Goal: Task Accomplishment & Management: Complete application form

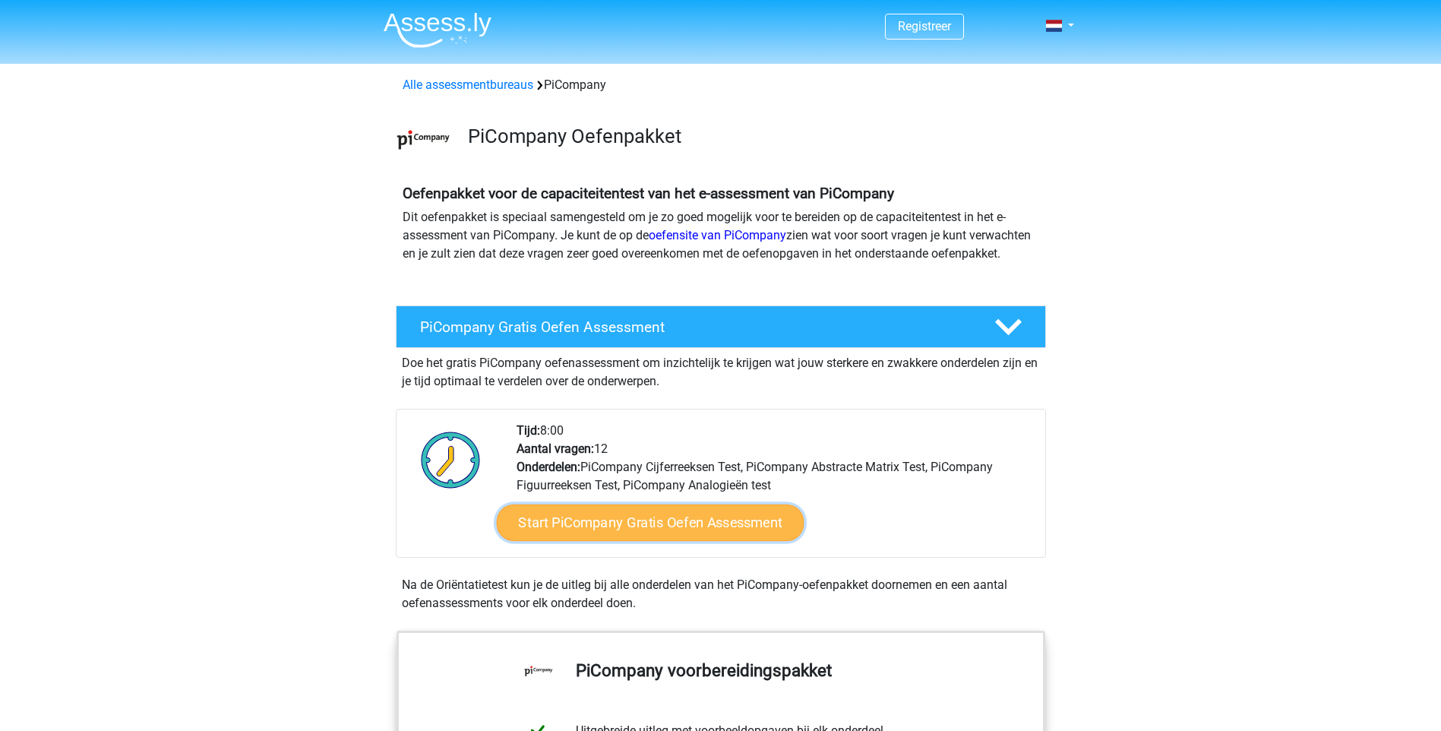
click at [652, 539] on link "Start PiCompany Gratis Oefen Assessment" at bounding box center [650, 522] width 308 height 36
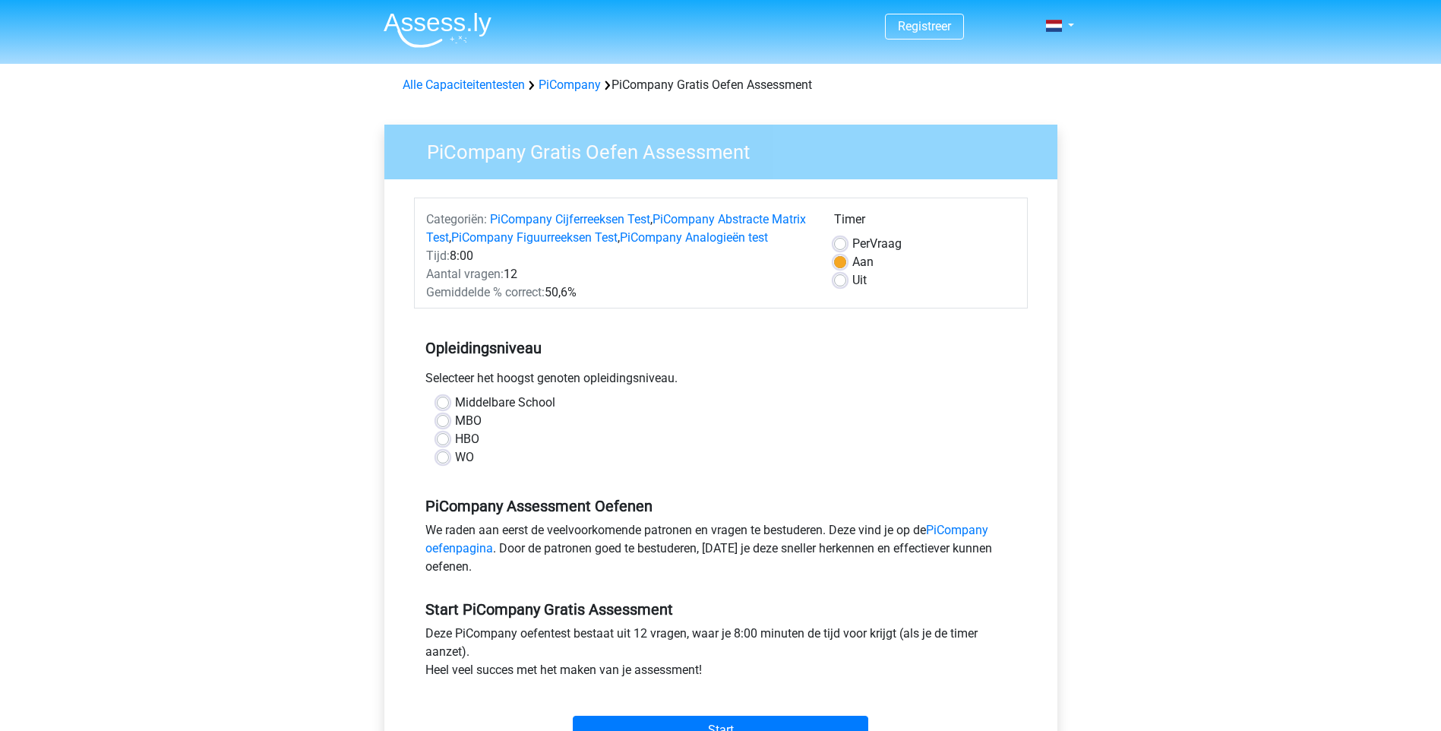
click at [449, 448] on div "HBO" at bounding box center [721, 439] width 568 height 18
click at [455, 448] on label "HBO" at bounding box center [467, 439] width 24 height 18
click at [440, 445] on input "HBO" at bounding box center [443, 437] width 12 height 15
radio input "true"
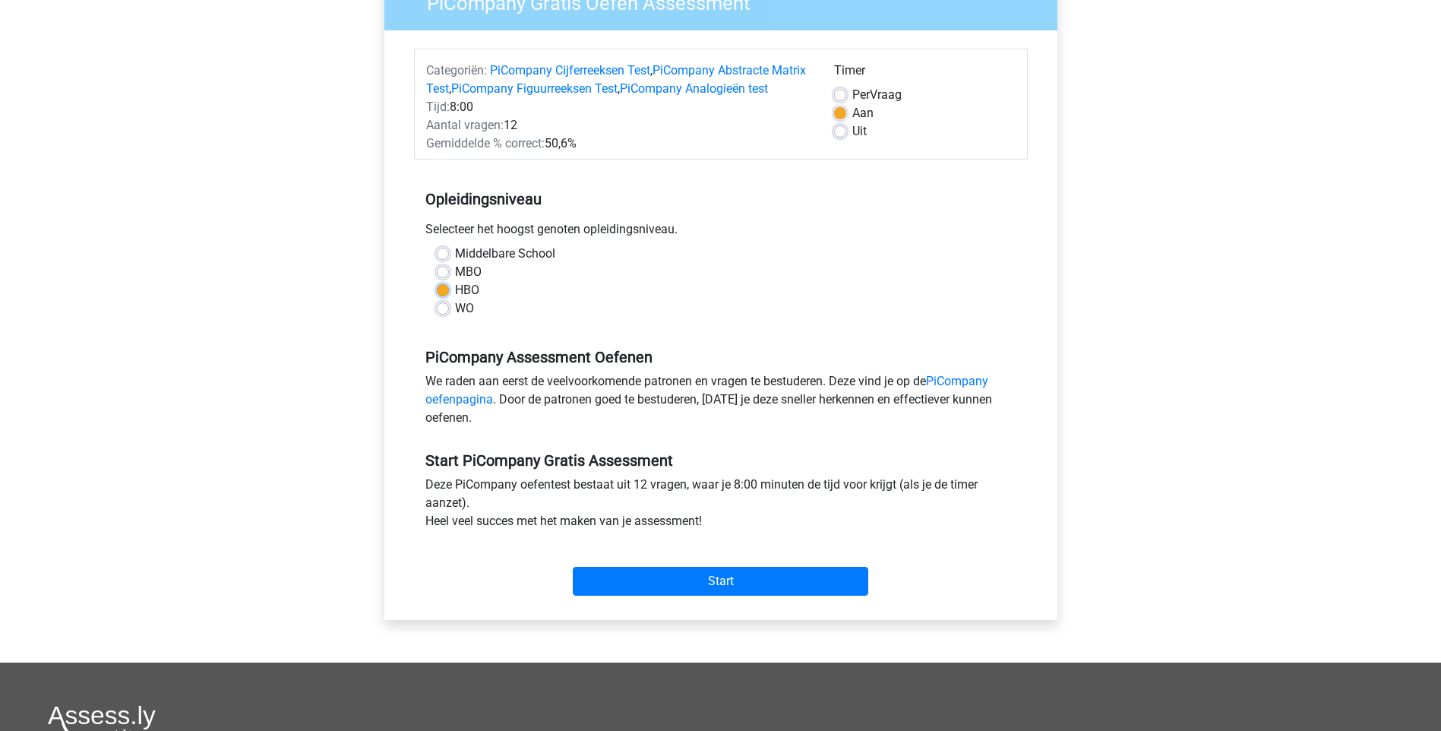
scroll to position [152, 0]
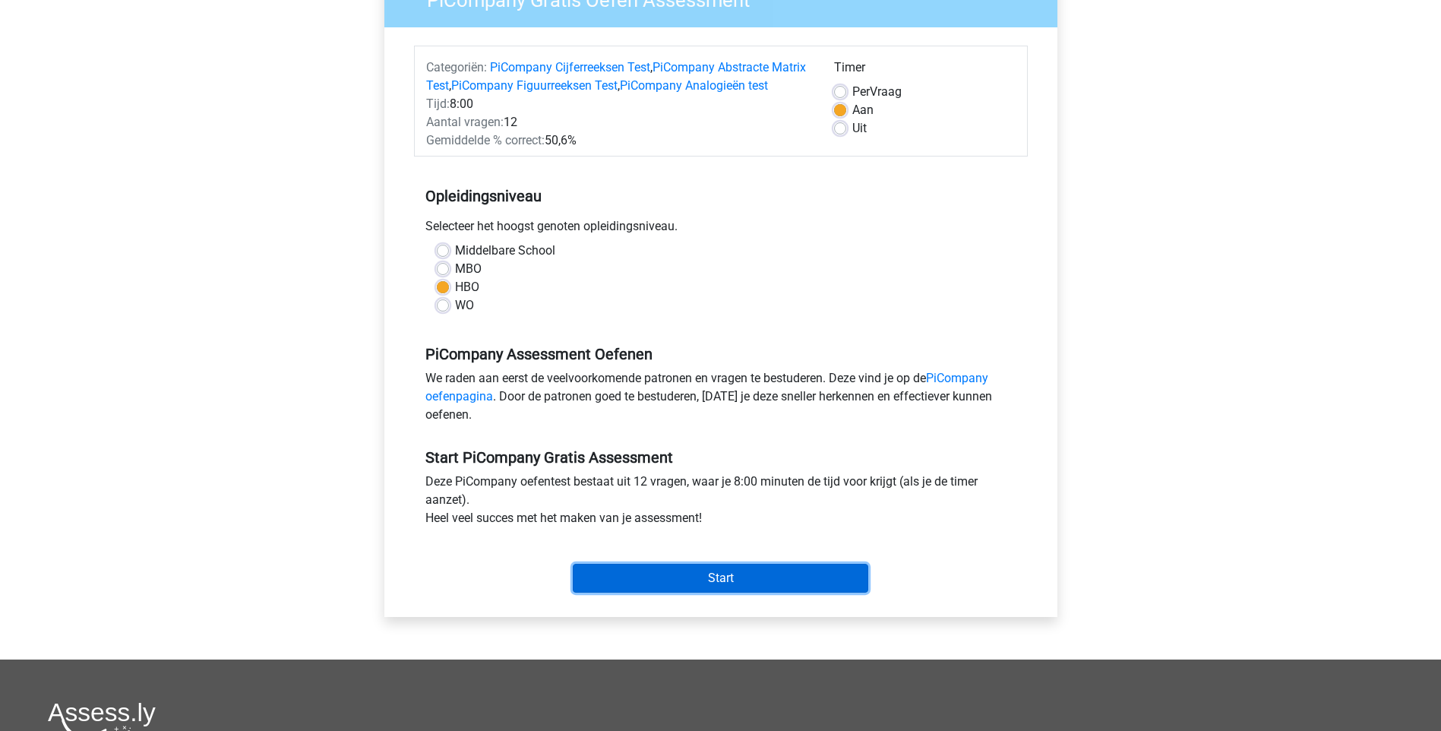
click at [716, 592] on input "Start" at bounding box center [720, 577] width 295 height 29
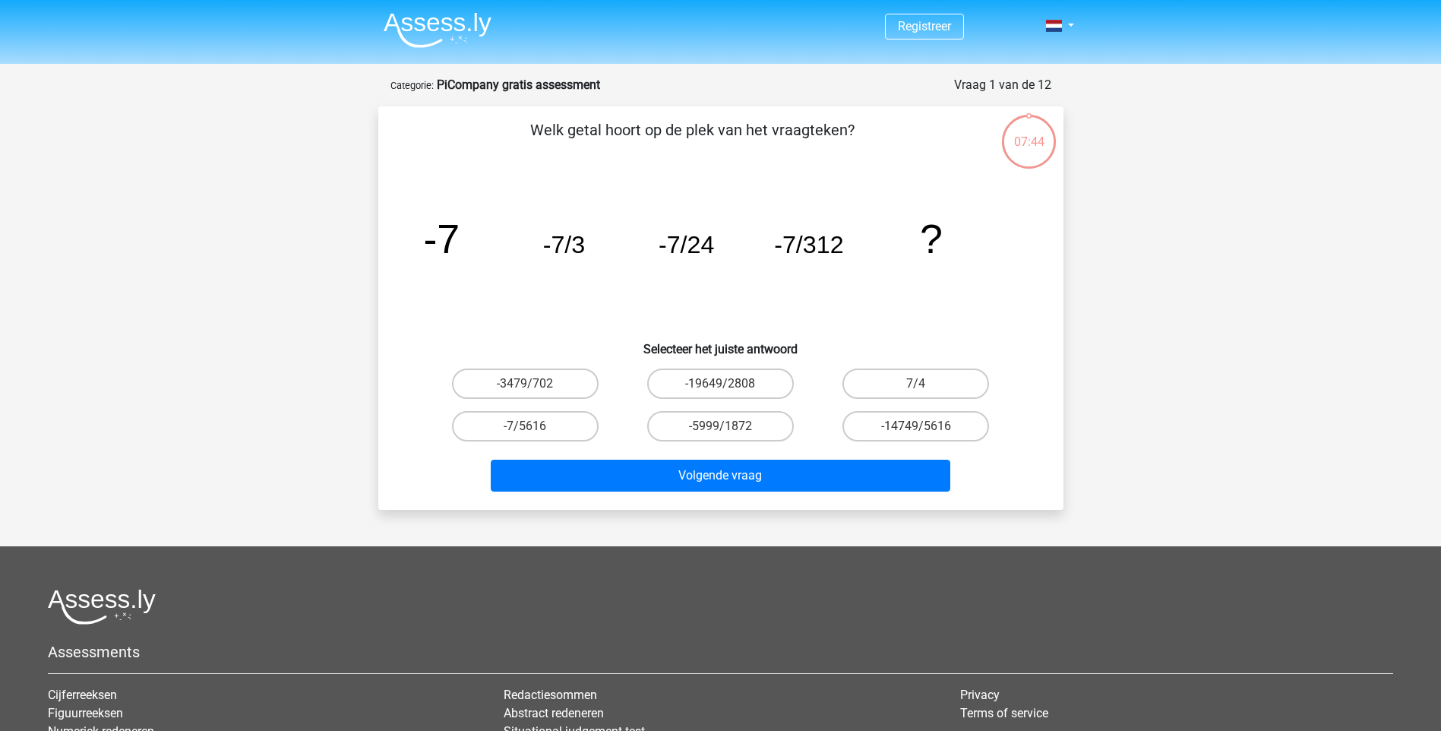
click at [531, 426] on input "-7/5616" at bounding box center [530, 431] width 10 height 10
radio input "true"
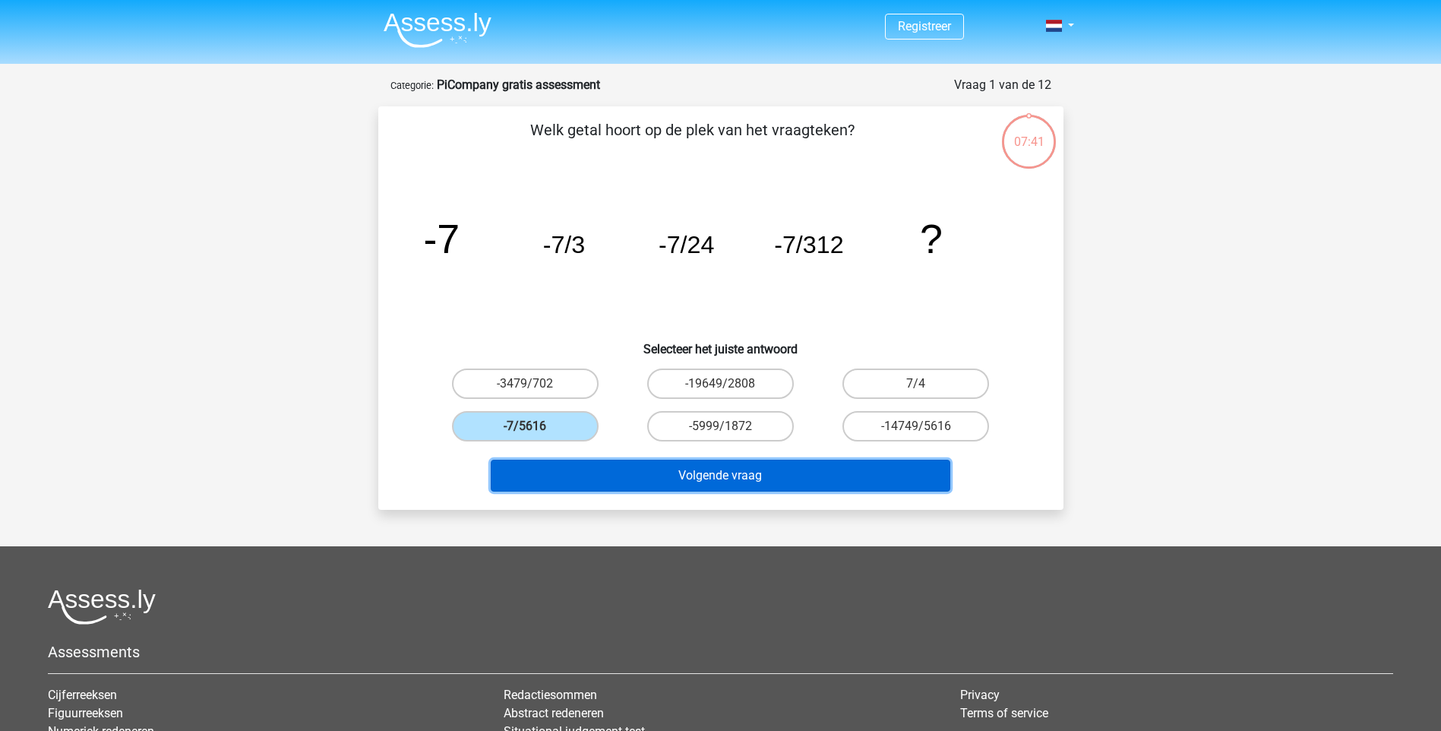
click at [616, 481] on button "Volgende vraag" at bounding box center [720, 475] width 459 height 32
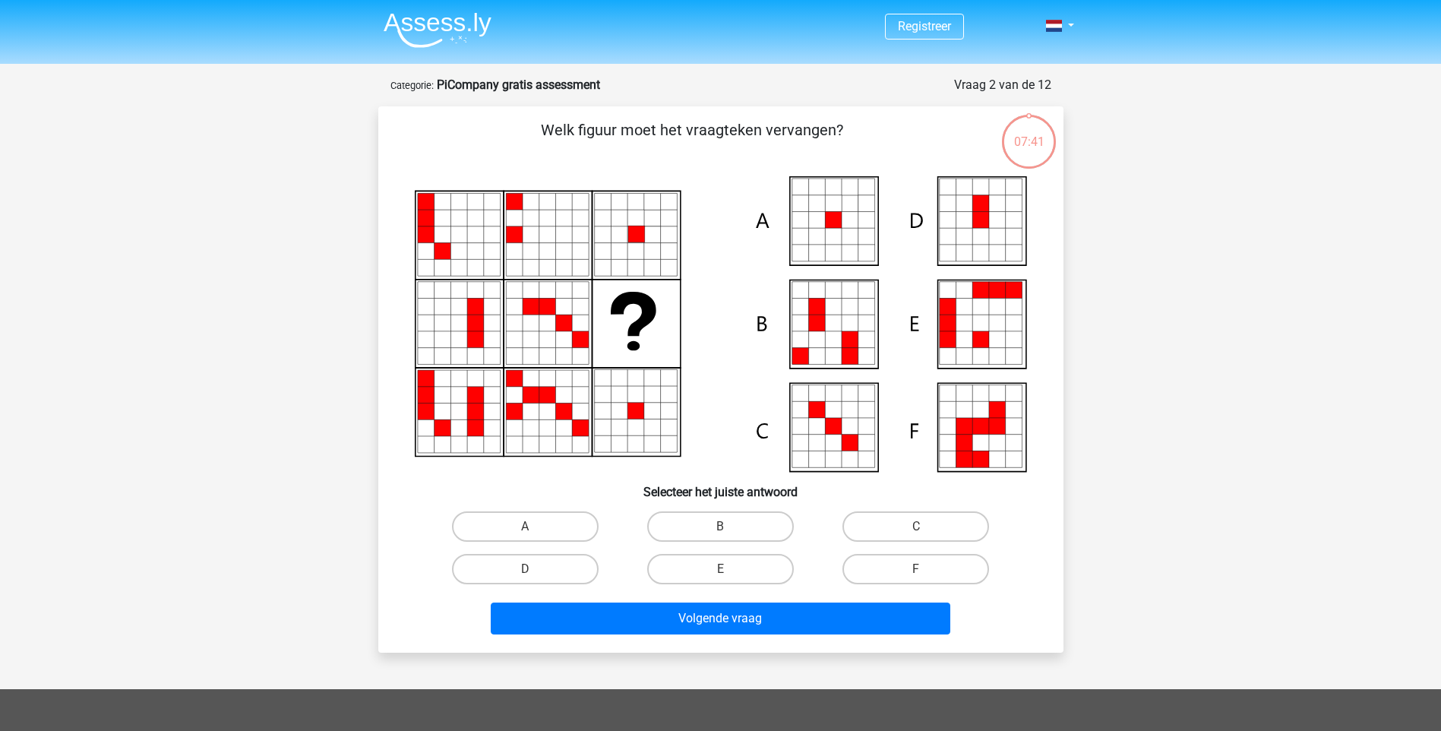
scroll to position [76, 0]
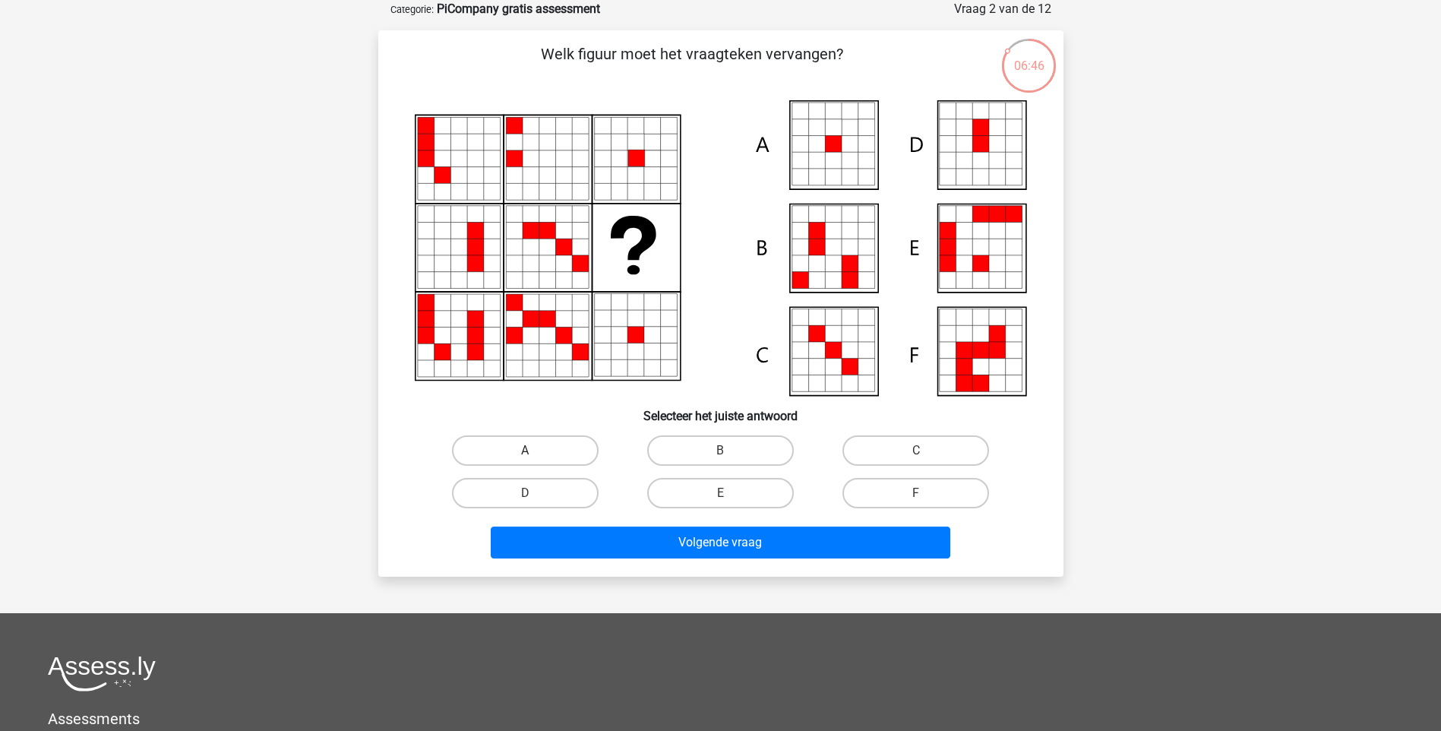
click at [550, 453] on label "A" at bounding box center [525, 450] width 147 height 30
click at [535, 453] on input "A" at bounding box center [530, 455] width 10 height 10
radio input "true"
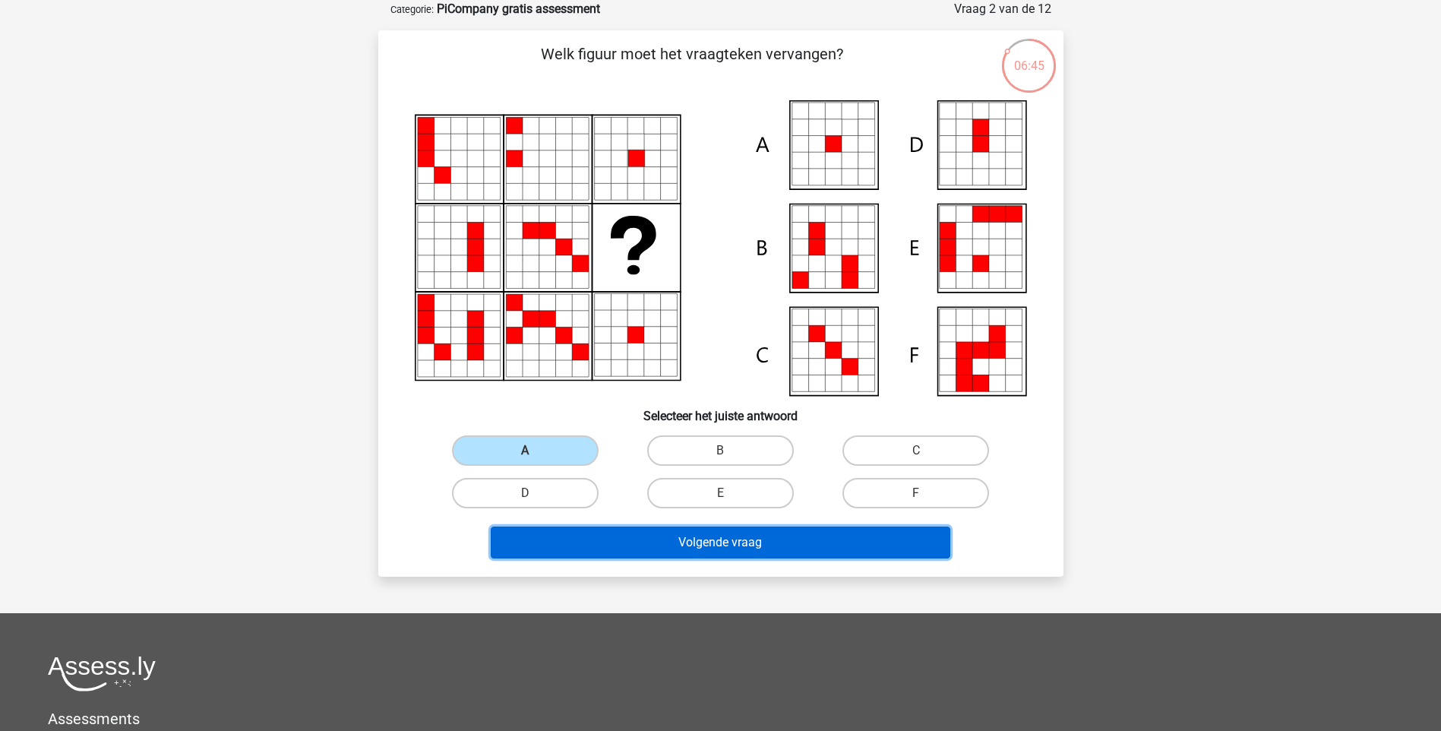
click at [661, 544] on button "Volgende vraag" at bounding box center [720, 542] width 459 height 32
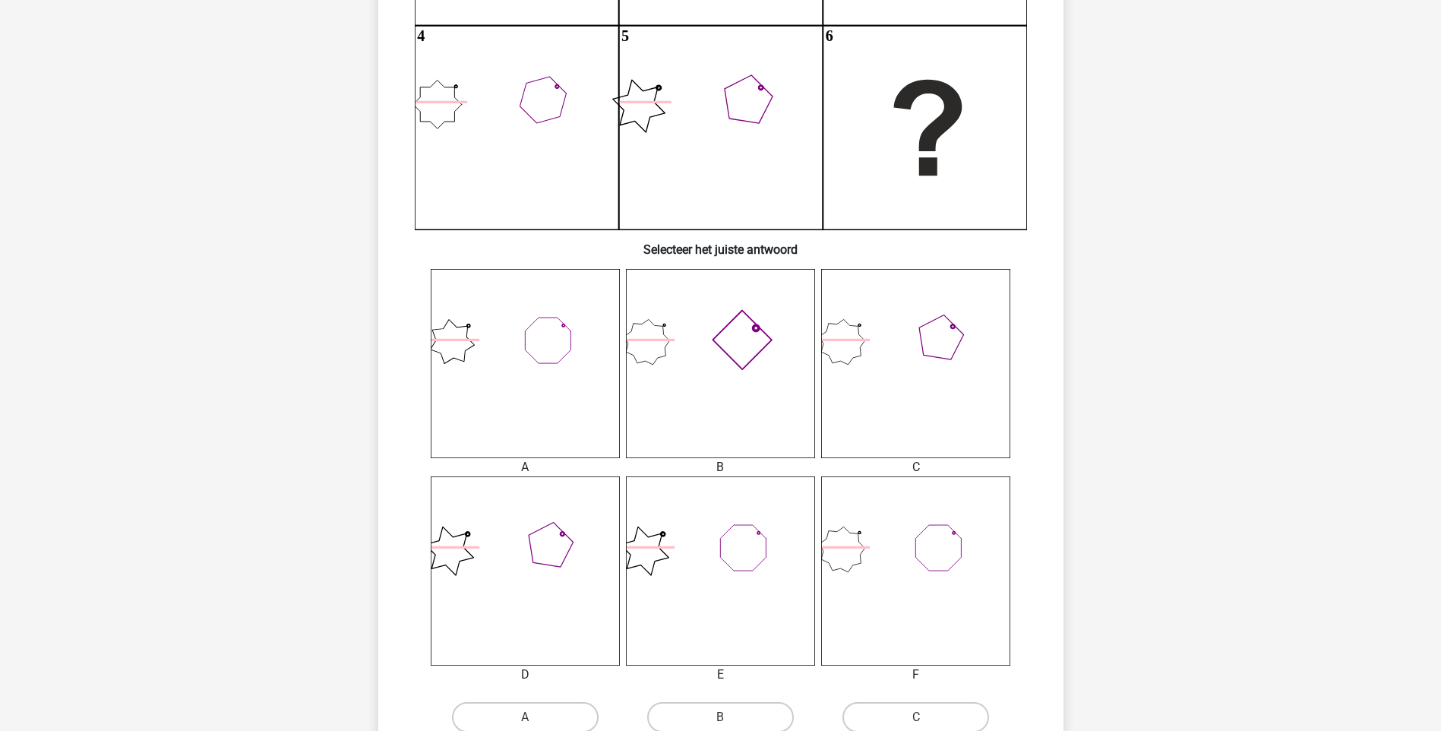
scroll to position [456, 0]
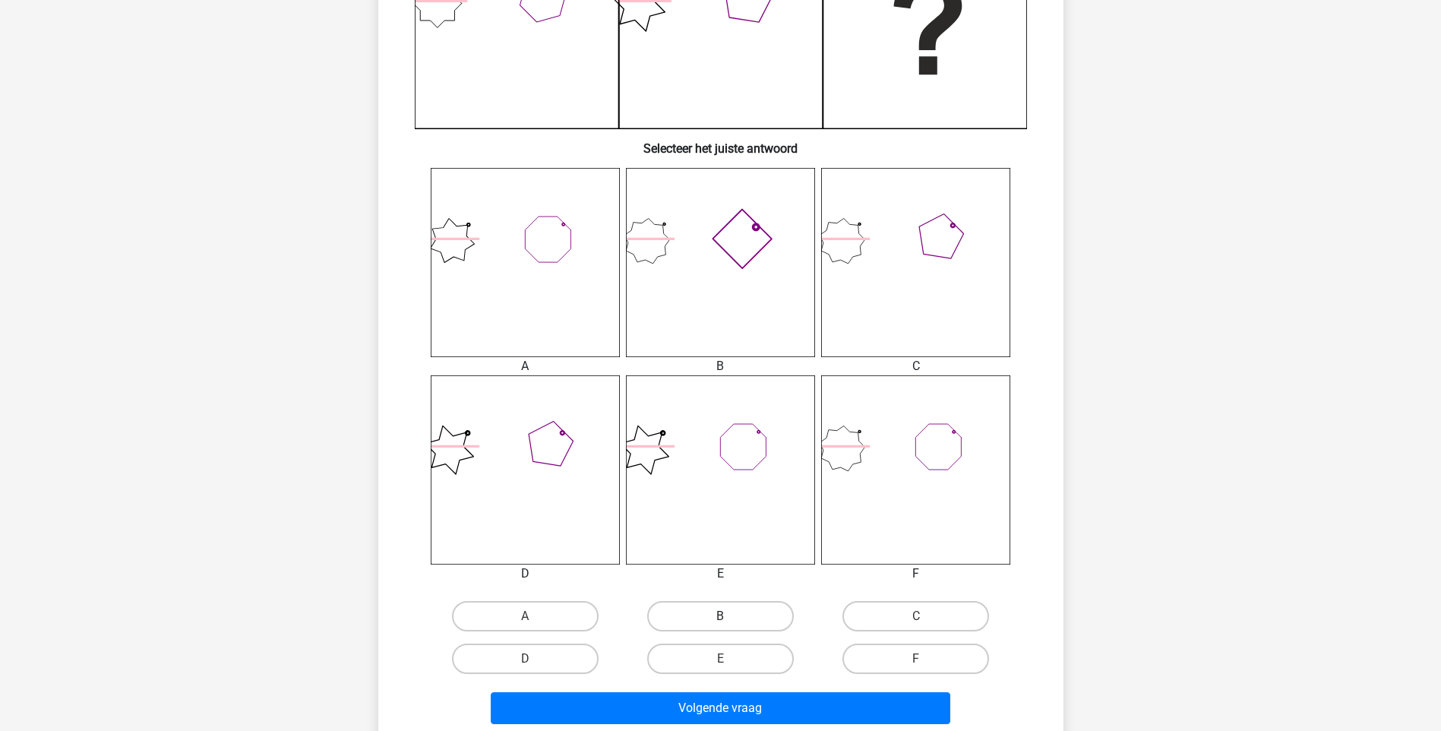
click at [738, 614] on label "B" at bounding box center [720, 616] width 147 height 30
click at [730, 616] on input "B" at bounding box center [725, 621] width 10 height 10
radio input "true"
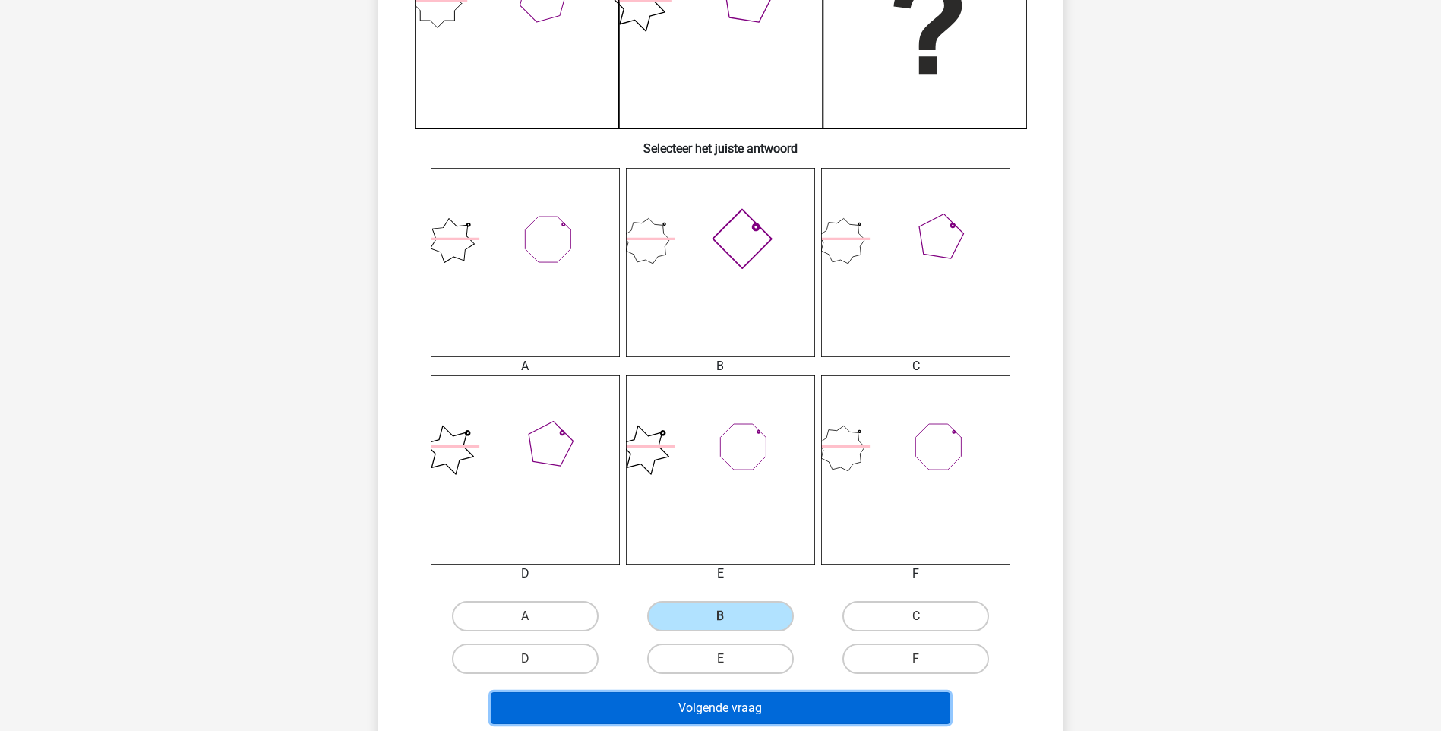
click at [770, 714] on button "Volgende vraag" at bounding box center [720, 708] width 459 height 32
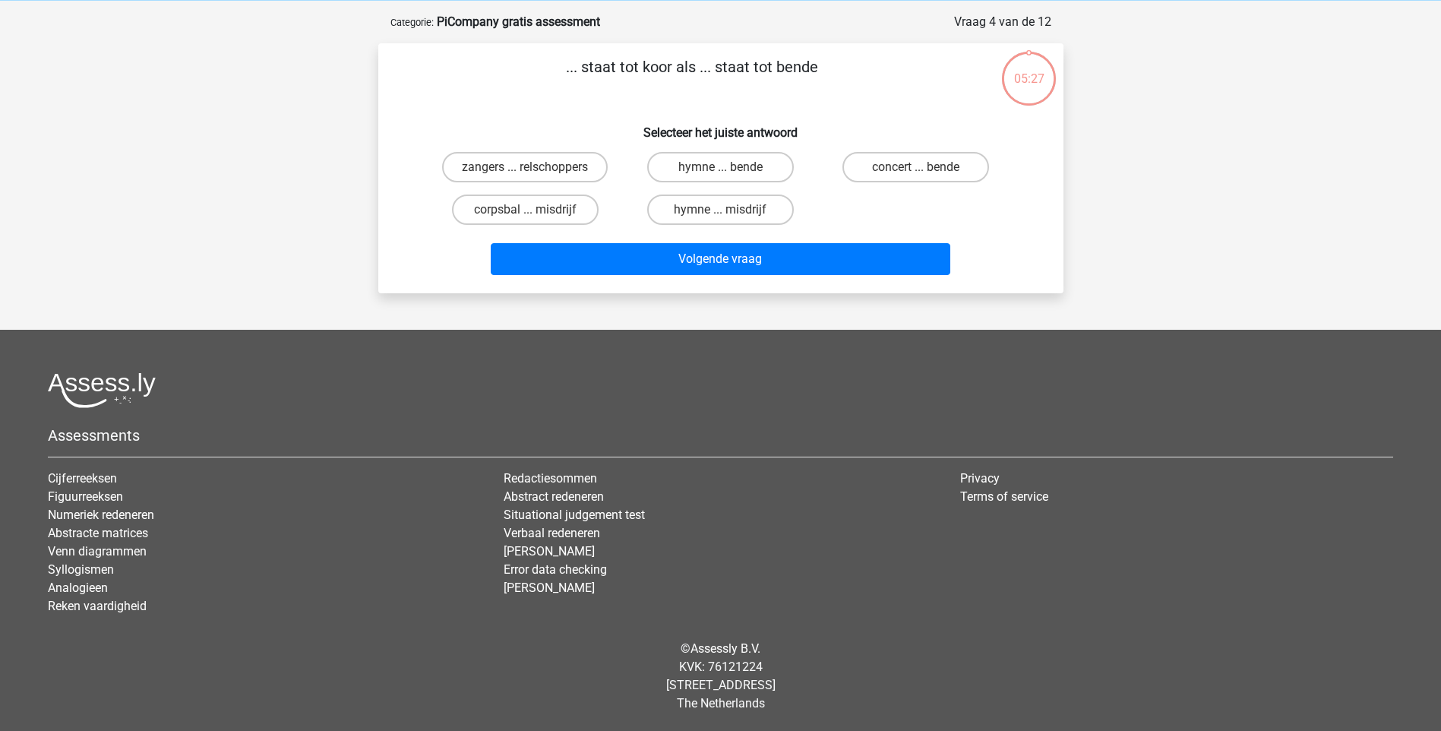
scroll to position [63, 0]
click at [529, 169] on input "zangers ... relschoppers" at bounding box center [530, 172] width 10 height 10
radio input "true"
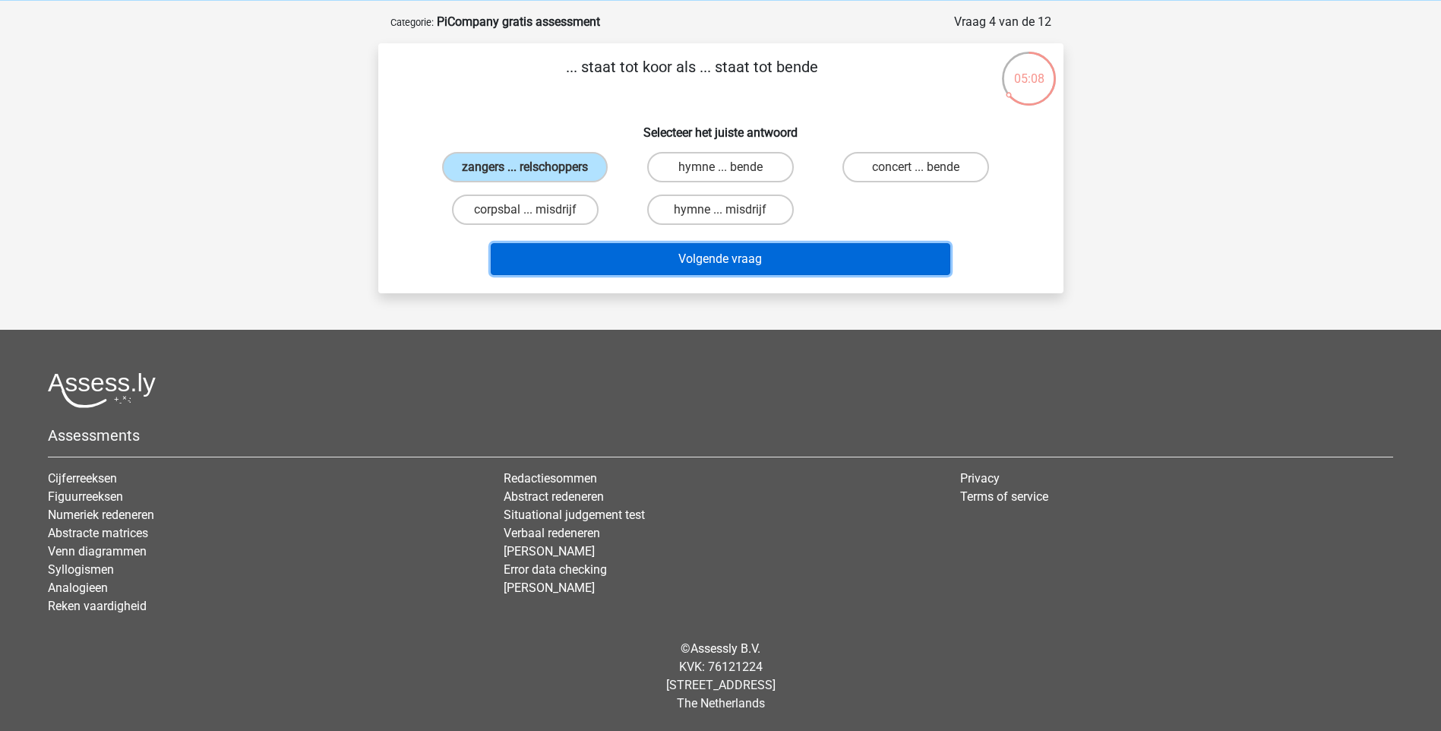
click at [694, 261] on button "Volgende vraag" at bounding box center [720, 259] width 459 height 32
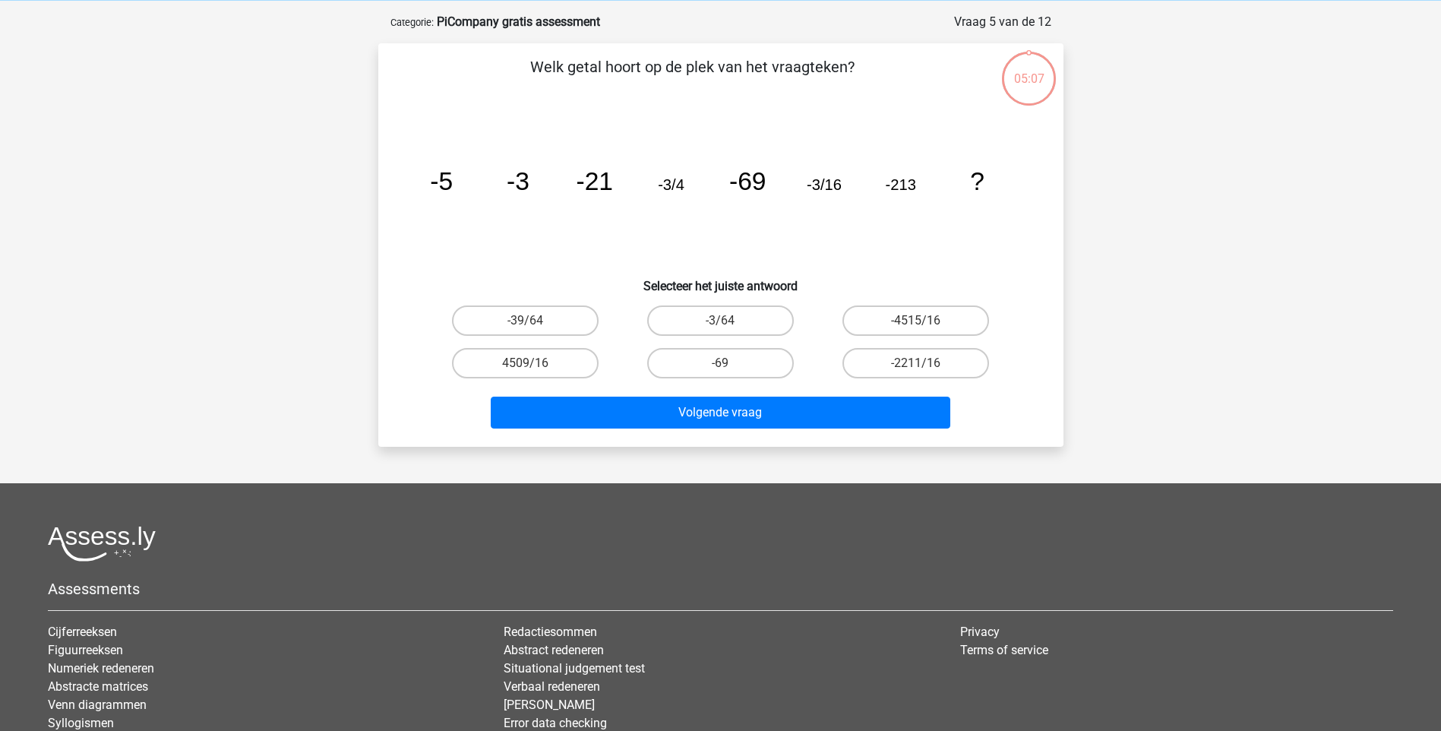
scroll to position [76, 0]
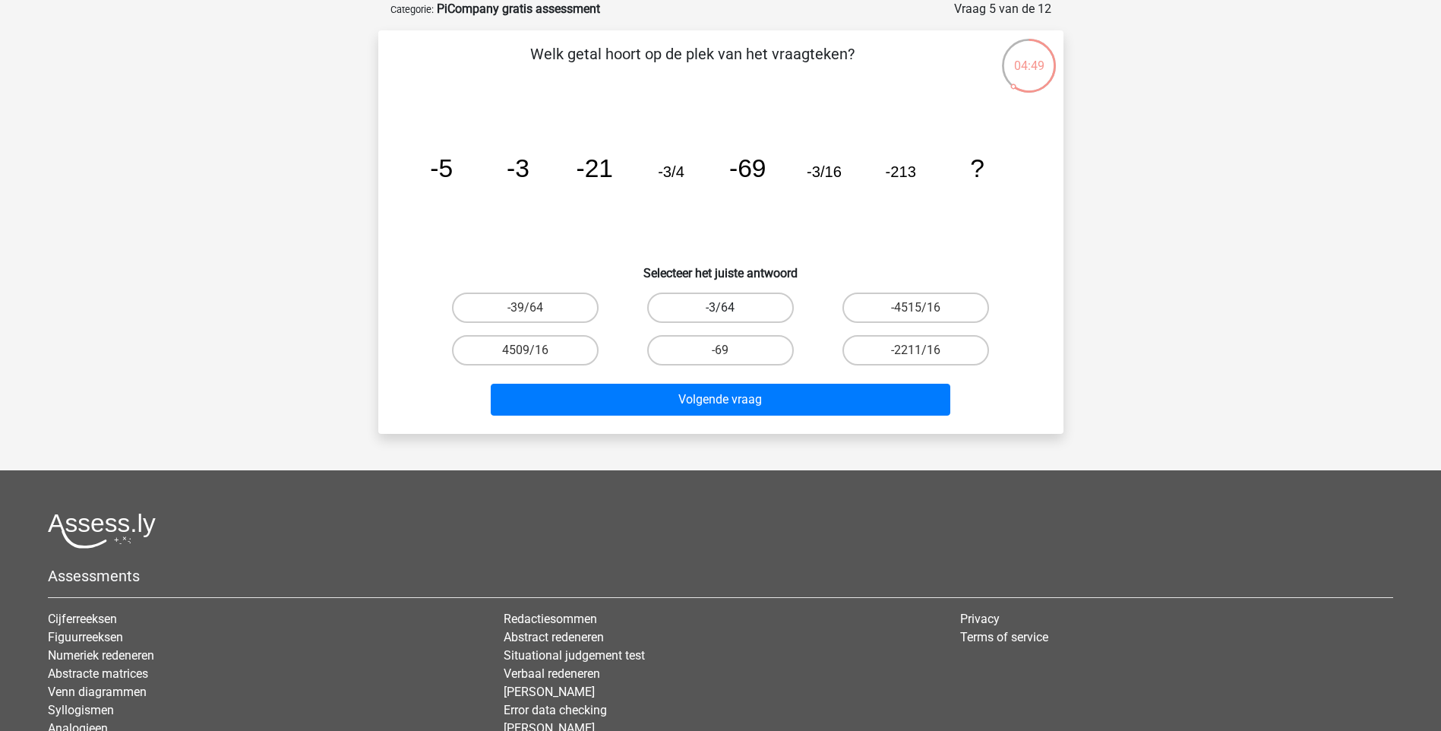
click at [737, 312] on label "-3/64" at bounding box center [720, 307] width 147 height 30
click at [730, 312] on input "-3/64" at bounding box center [725, 313] width 10 height 10
radio input "true"
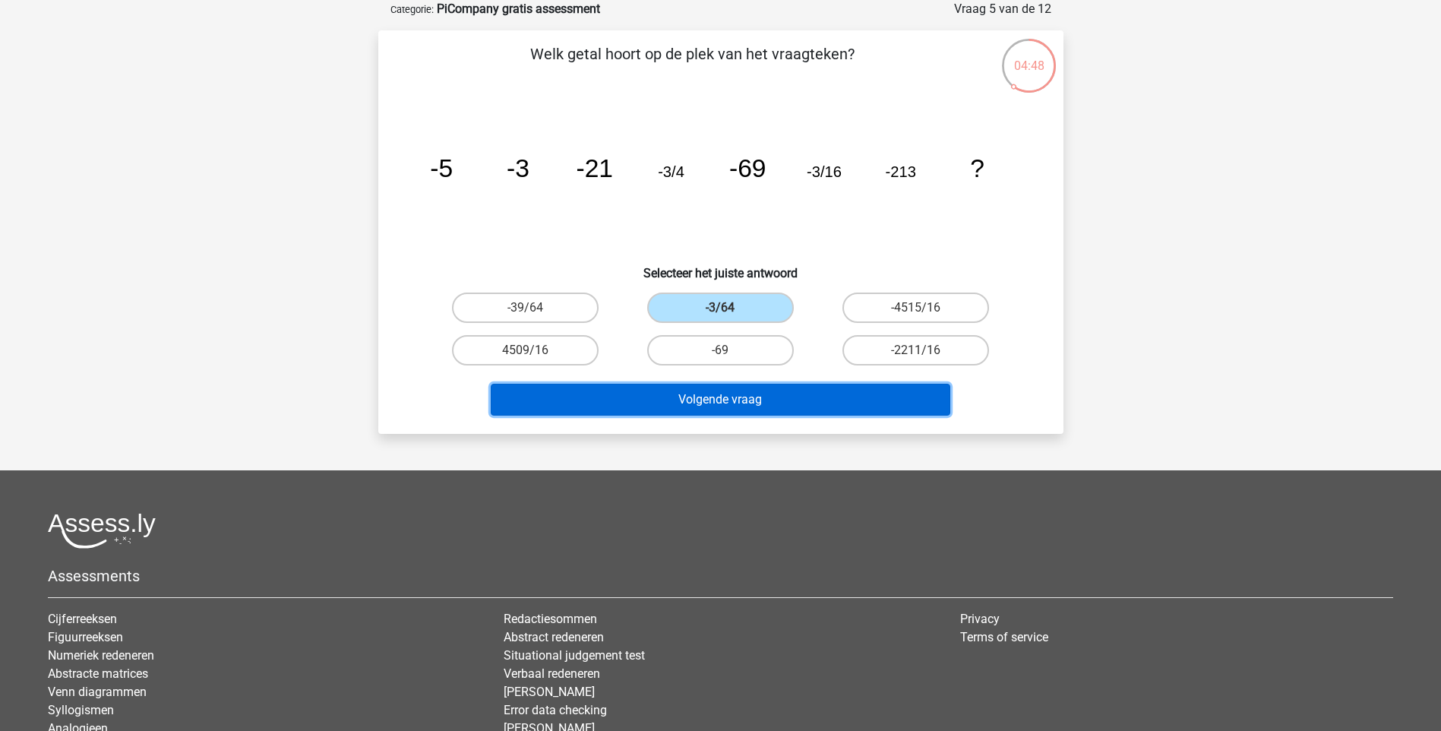
click at [724, 396] on button "Volgende vraag" at bounding box center [720, 399] width 459 height 32
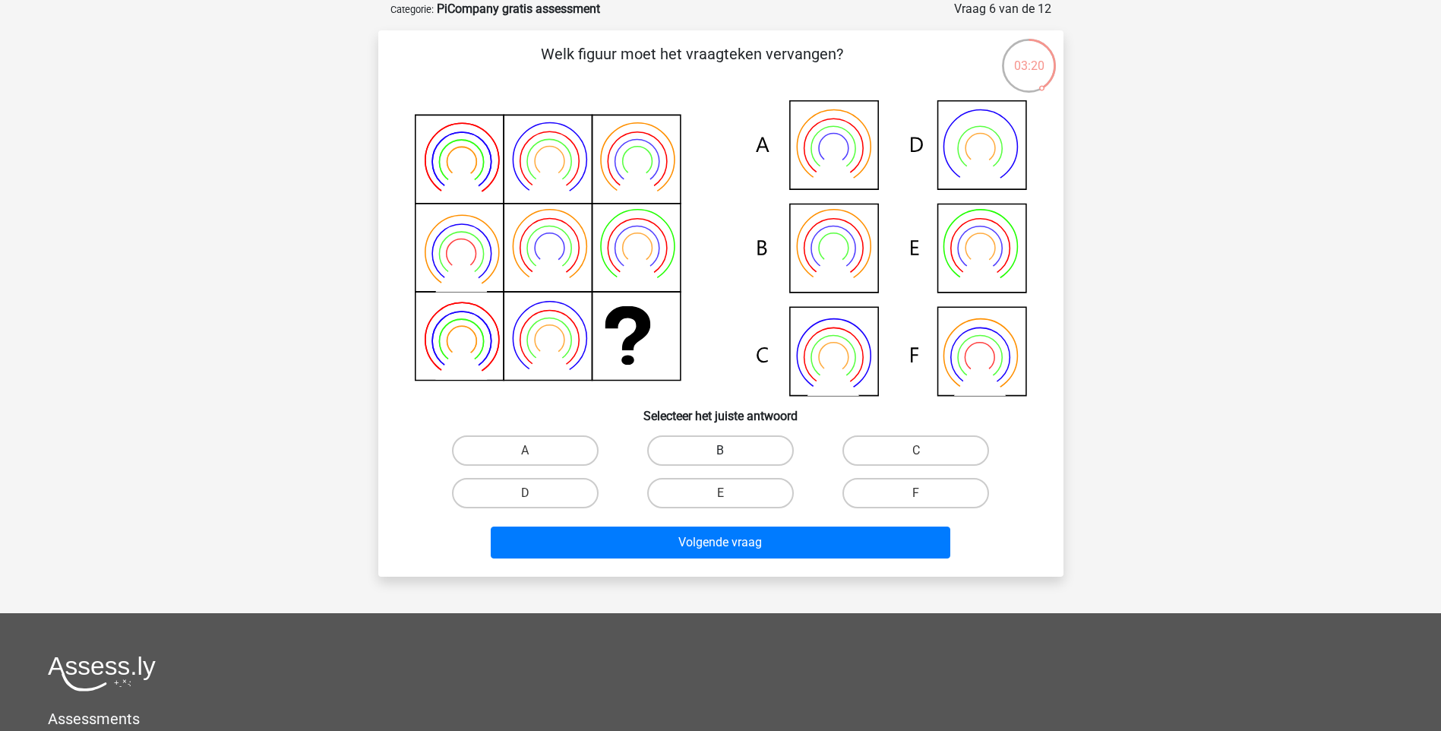
click at [752, 446] on label "B" at bounding box center [720, 450] width 147 height 30
click at [730, 450] on input "B" at bounding box center [725, 455] width 10 height 10
radio input "true"
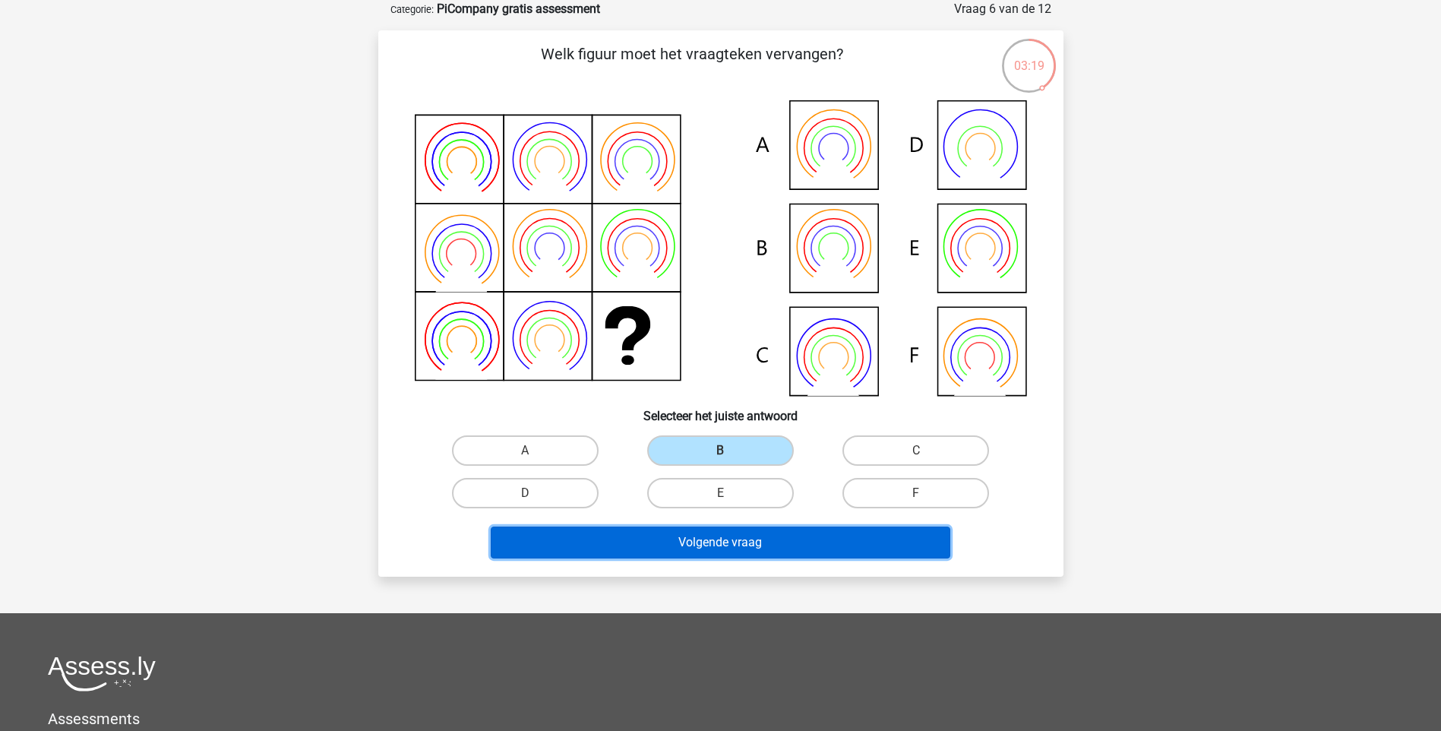
click at [761, 537] on button "Volgende vraag" at bounding box center [720, 542] width 459 height 32
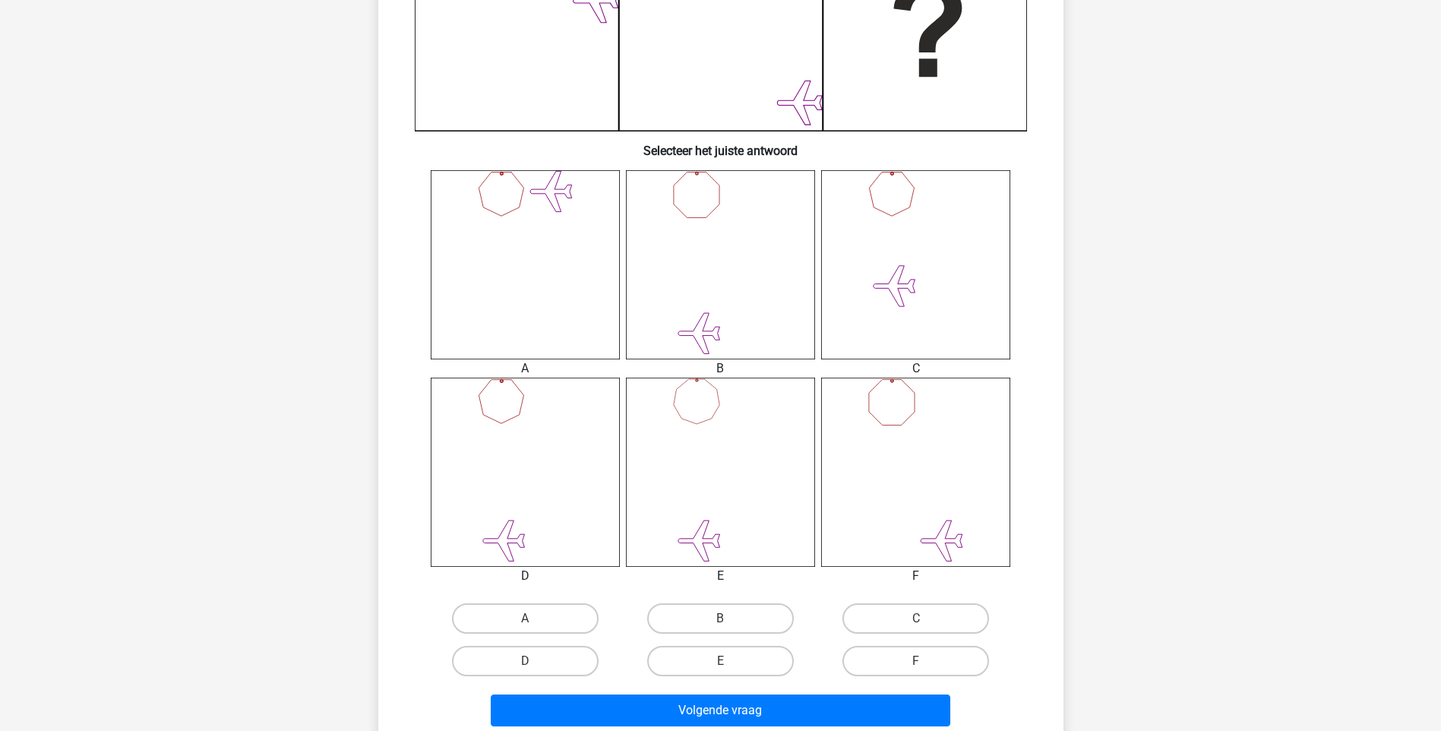
scroll to position [456, 0]
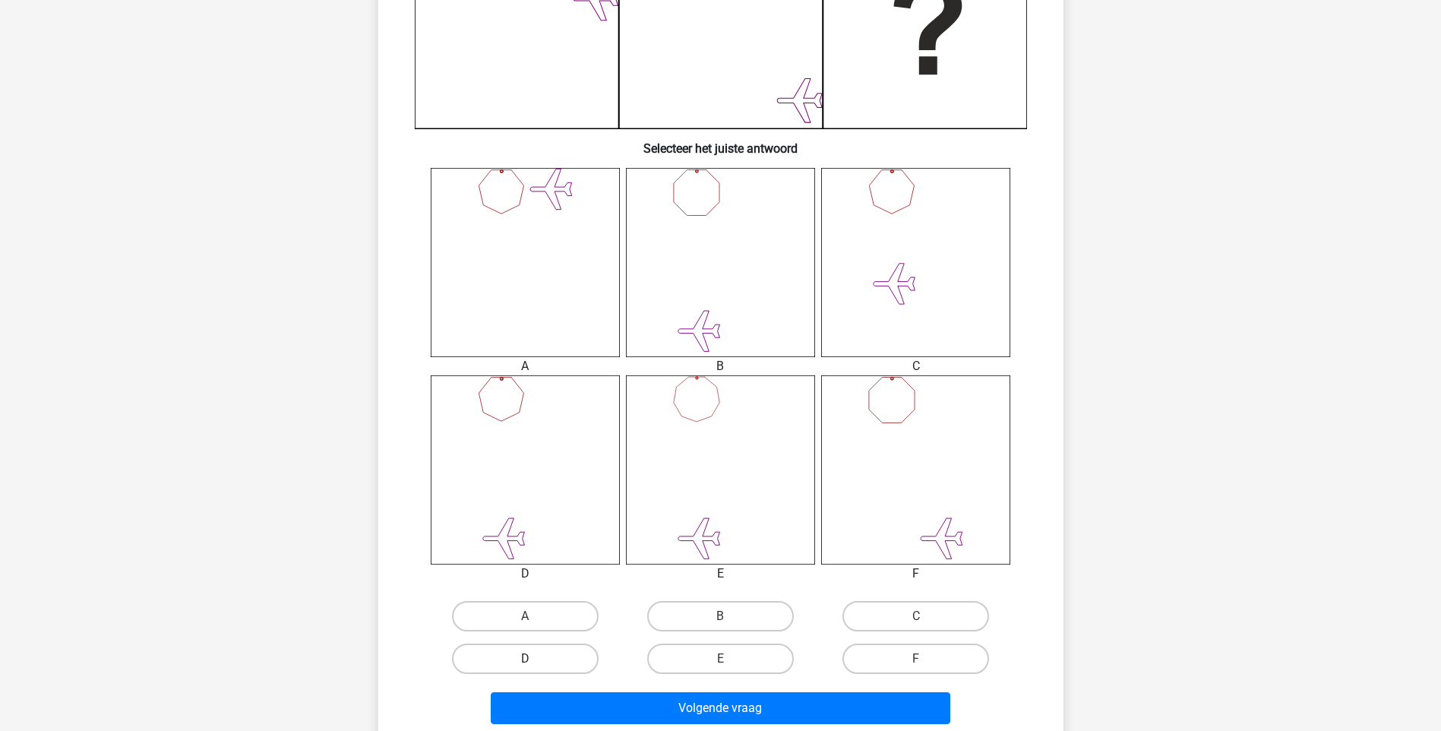
click at [564, 661] on label "D" at bounding box center [525, 658] width 147 height 30
click at [535, 661] on input "D" at bounding box center [530, 663] width 10 height 10
radio input "true"
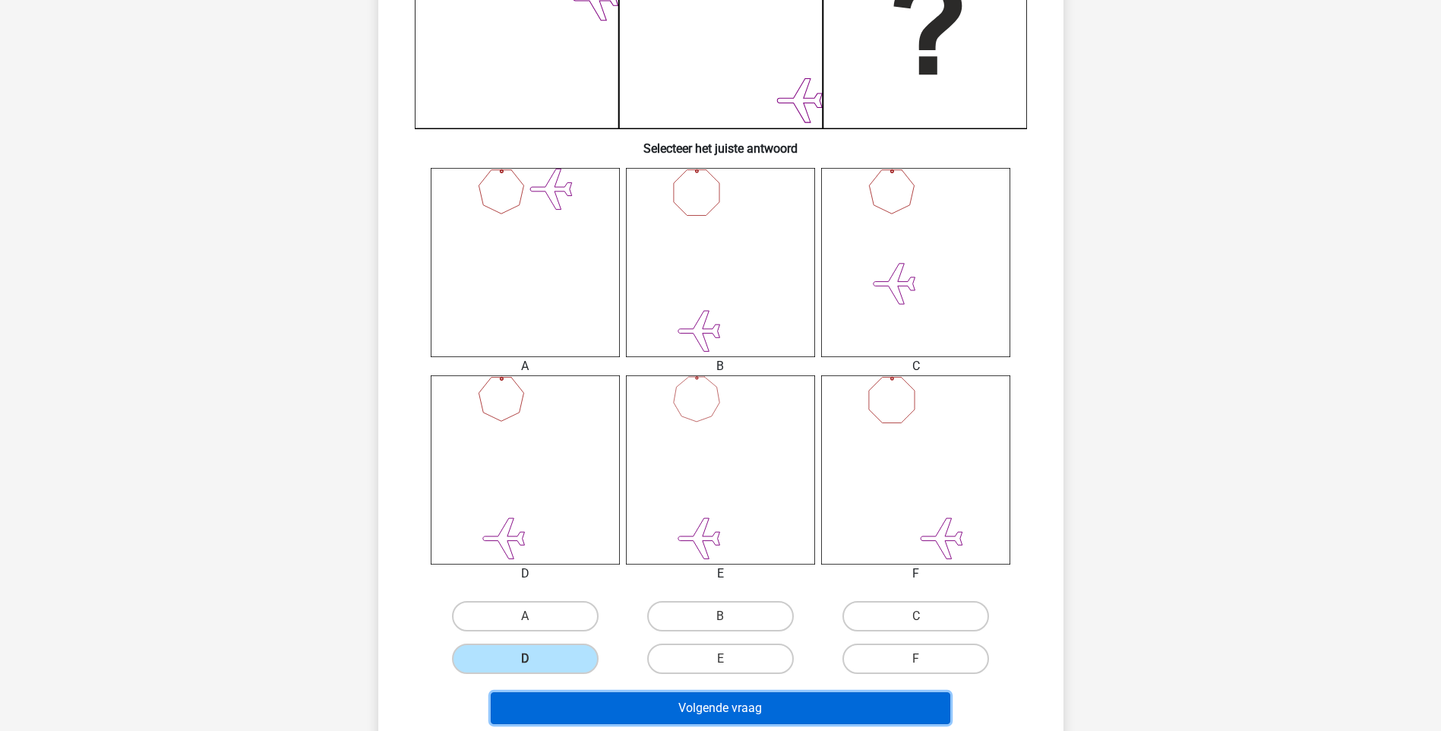
click at [622, 708] on button "Volgende vraag" at bounding box center [720, 708] width 459 height 32
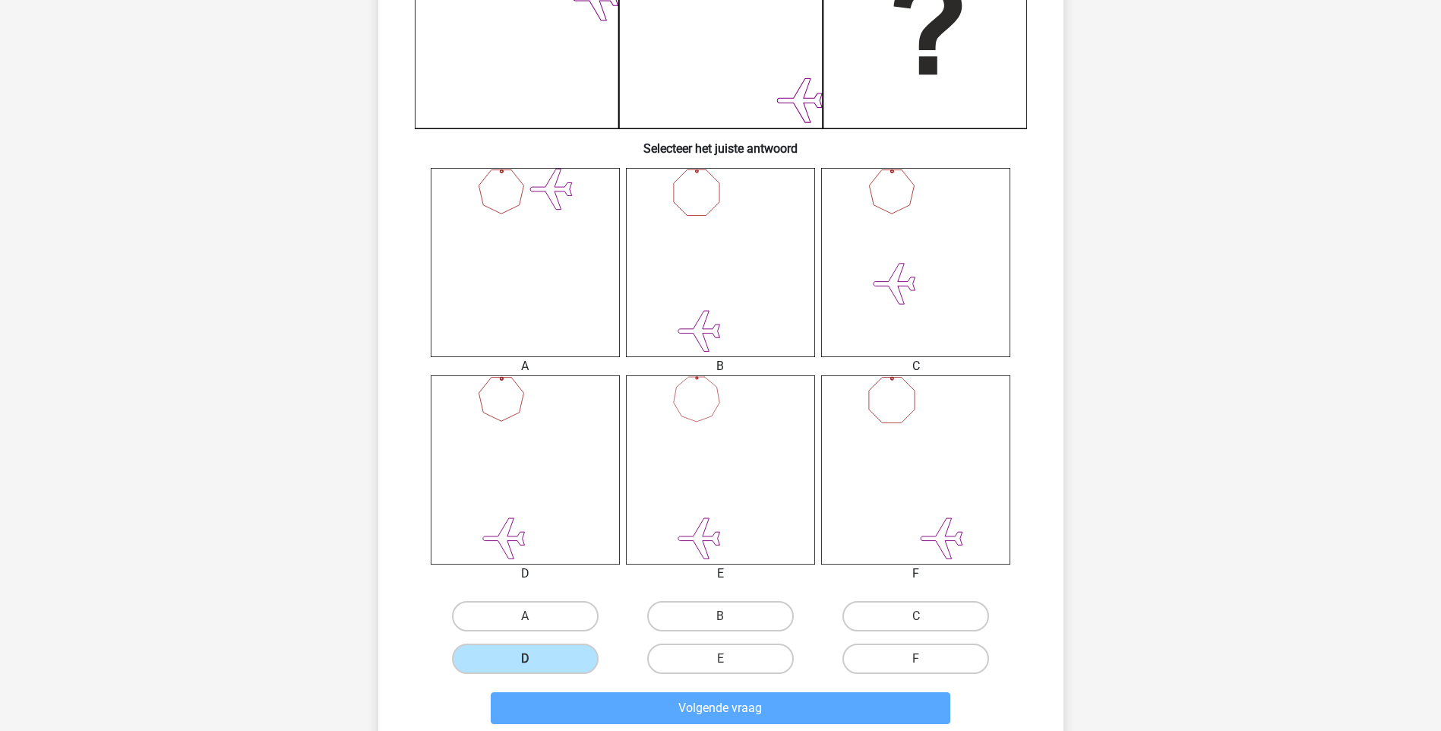
scroll to position [63, 0]
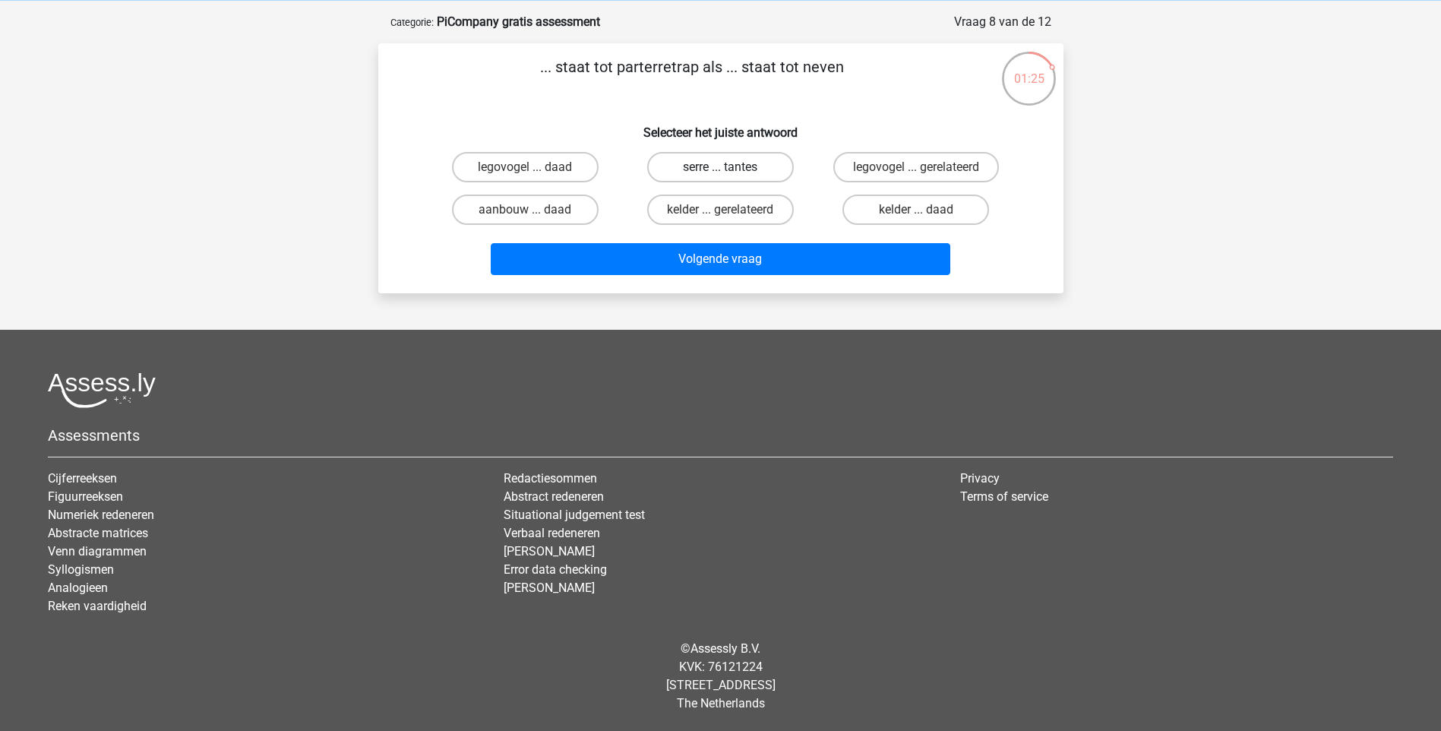
click at [756, 166] on label "serre ... tantes" at bounding box center [720, 167] width 147 height 30
click at [730, 167] on input "serre ... tantes" at bounding box center [725, 172] width 10 height 10
radio input "true"
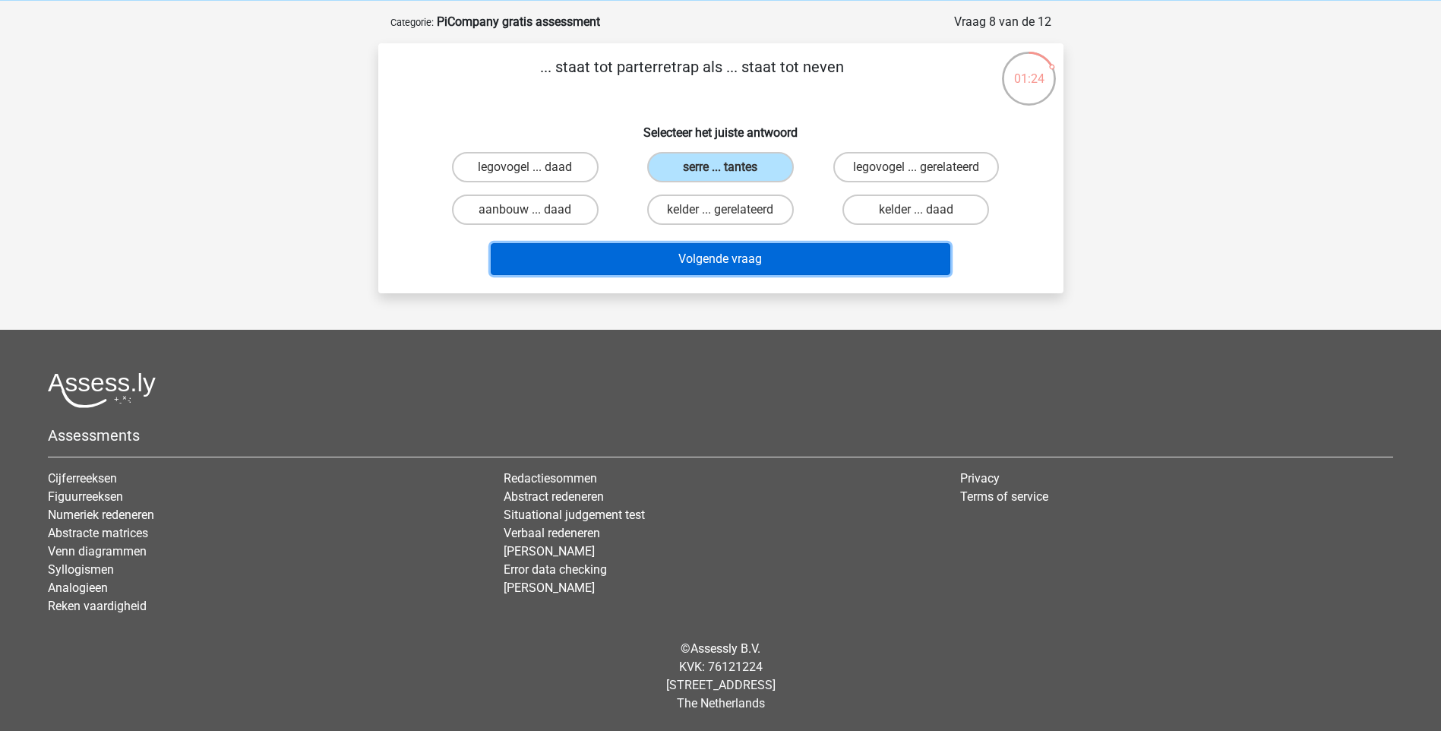
click at [769, 258] on button "Volgende vraag" at bounding box center [720, 259] width 459 height 32
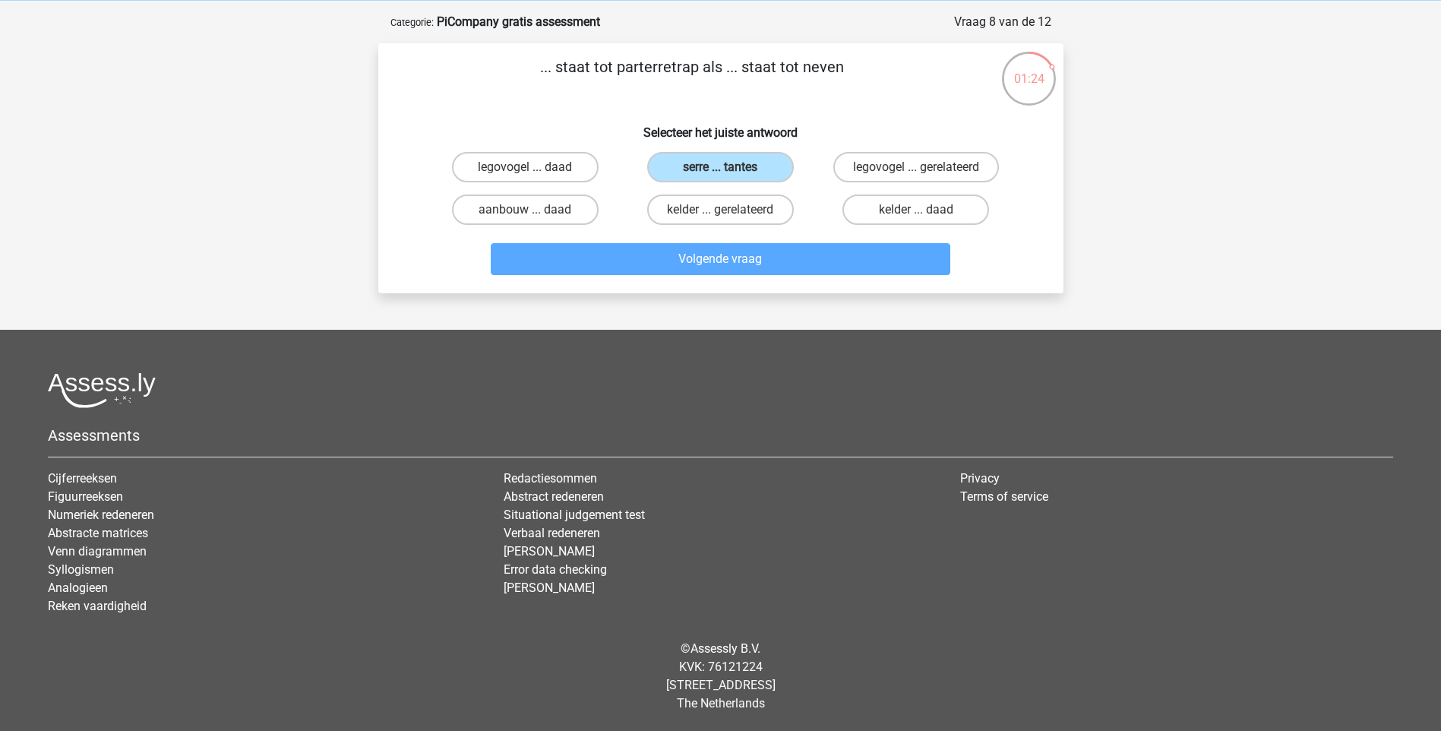
scroll to position [76, 0]
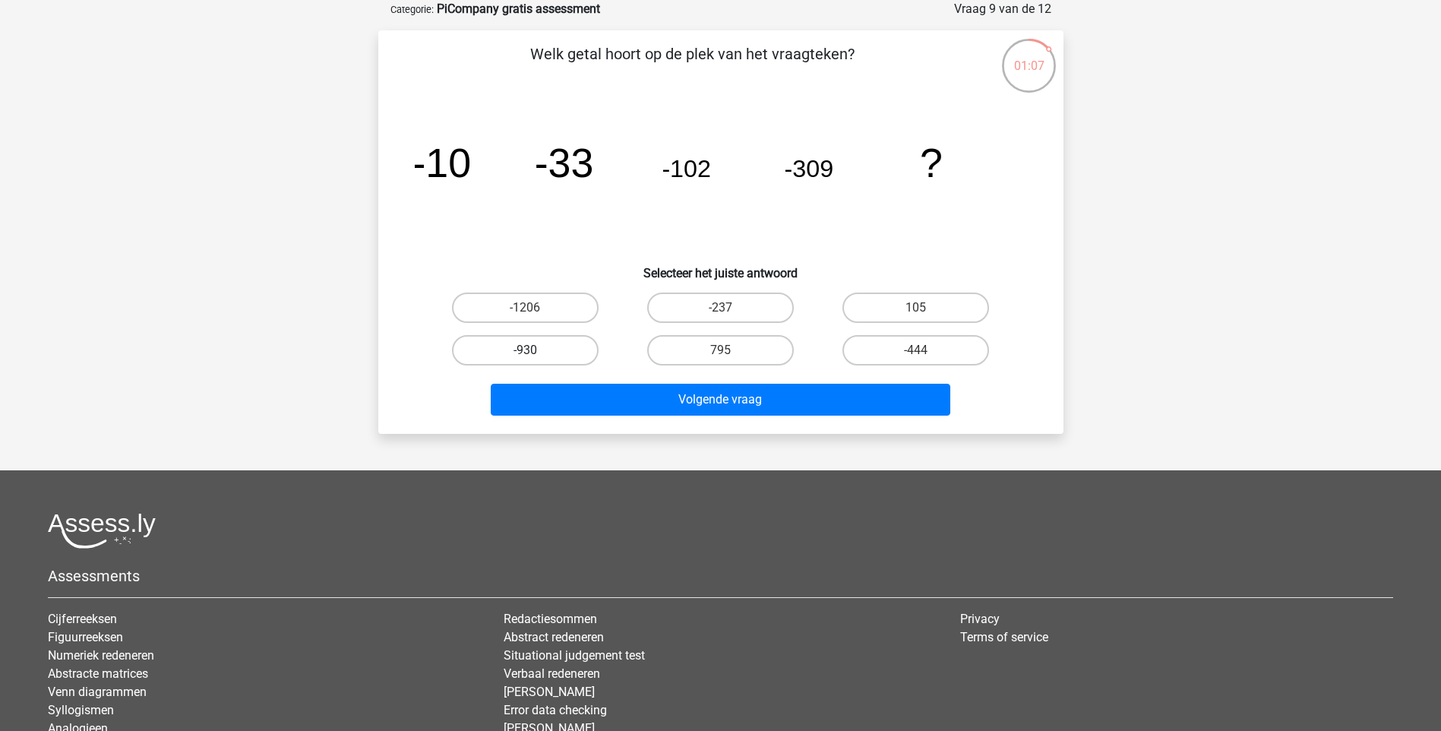
click at [560, 350] on label "-930" at bounding box center [525, 350] width 147 height 30
click at [535, 350] on input "-930" at bounding box center [530, 355] width 10 height 10
radio input "true"
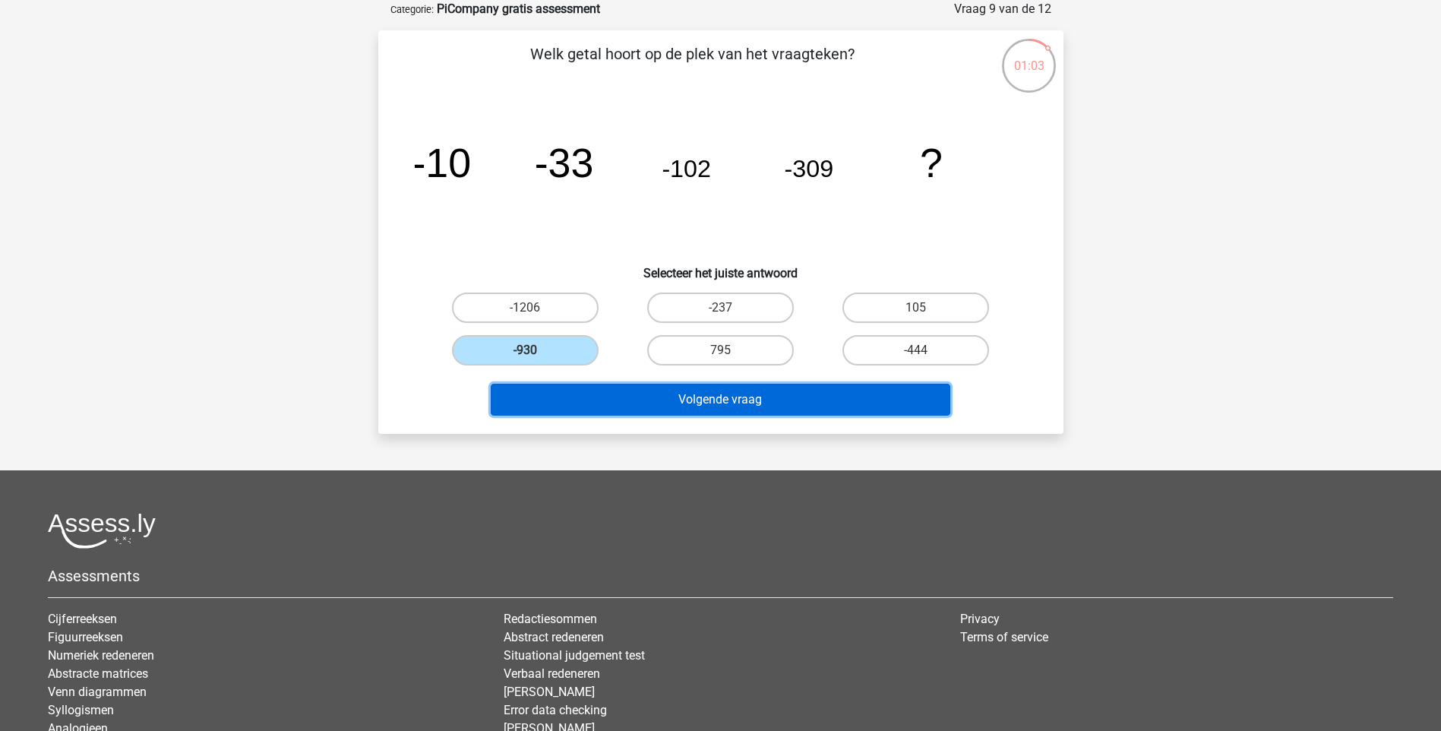
click at [611, 402] on button "Volgende vraag" at bounding box center [720, 399] width 459 height 32
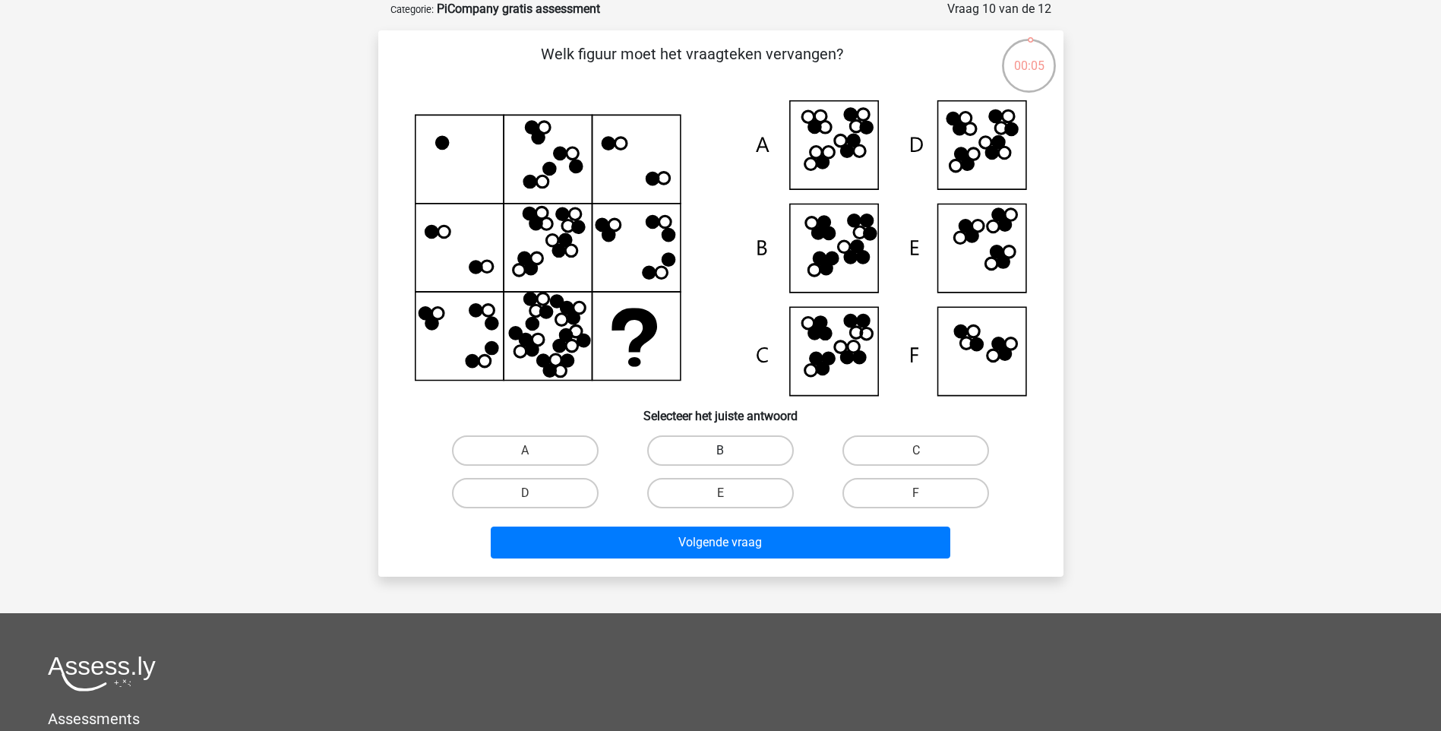
click at [744, 450] on label "B" at bounding box center [720, 450] width 147 height 30
click at [730, 450] on input "B" at bounding box center [725, 455] width 10 height 10
radio input "true"
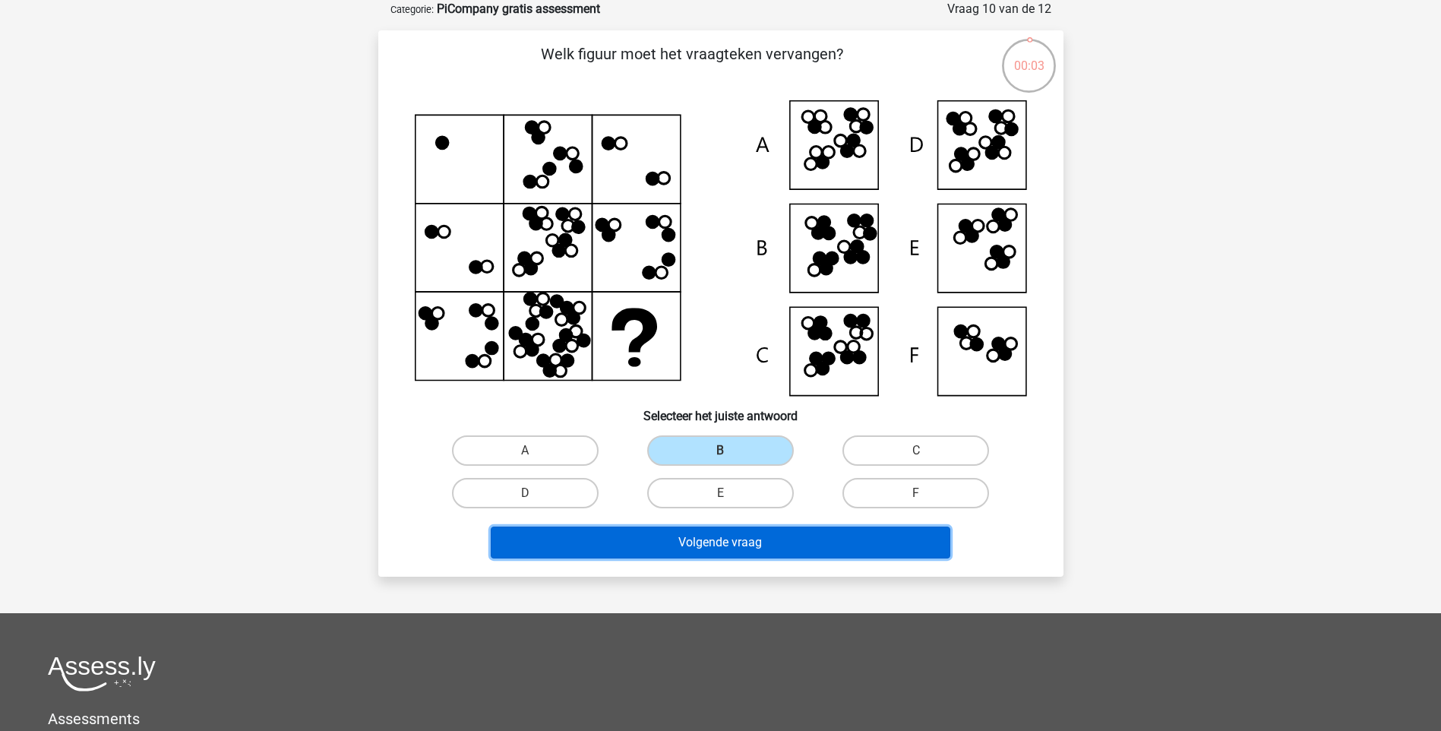
click at [819, 531] on button "Volgende vraag" at bounding box center [720, 542] width 459 height 32
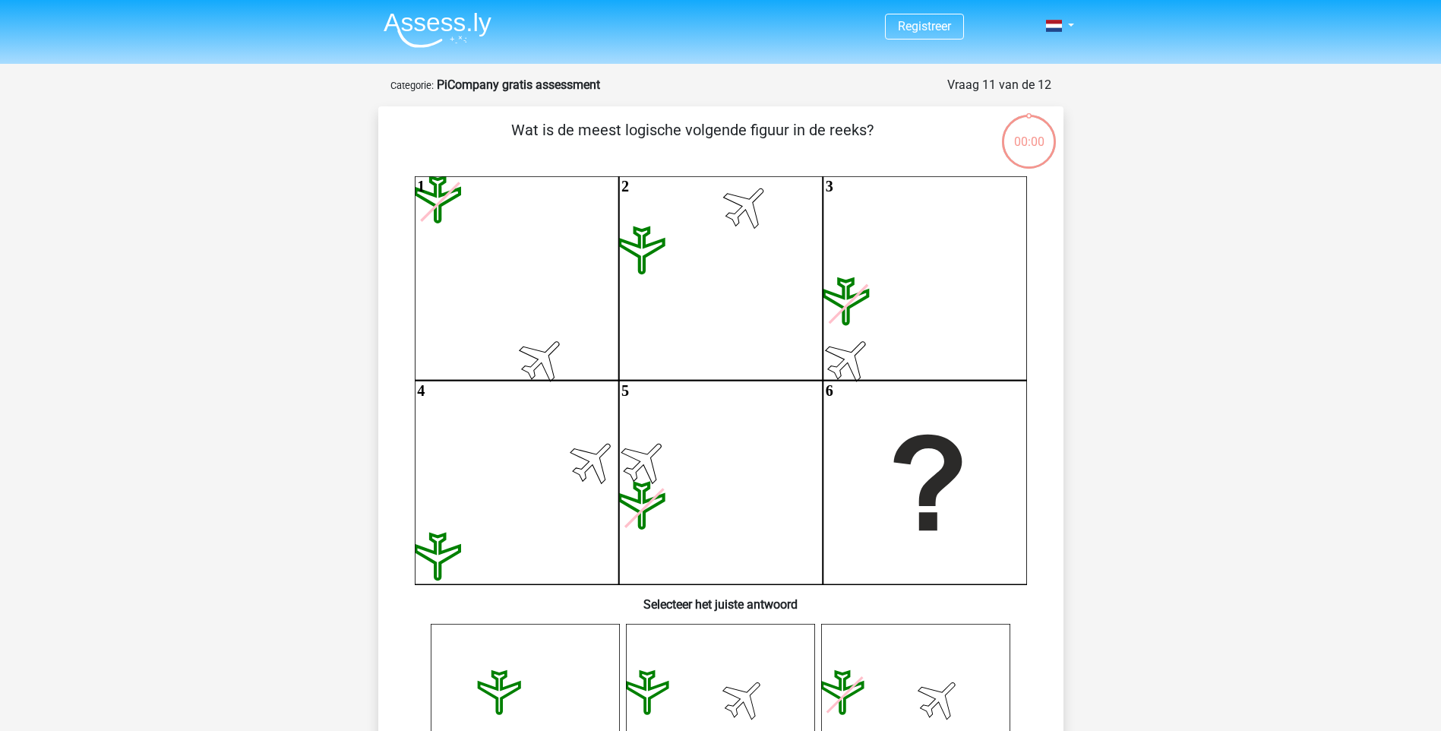
scroll to position [76, 0]
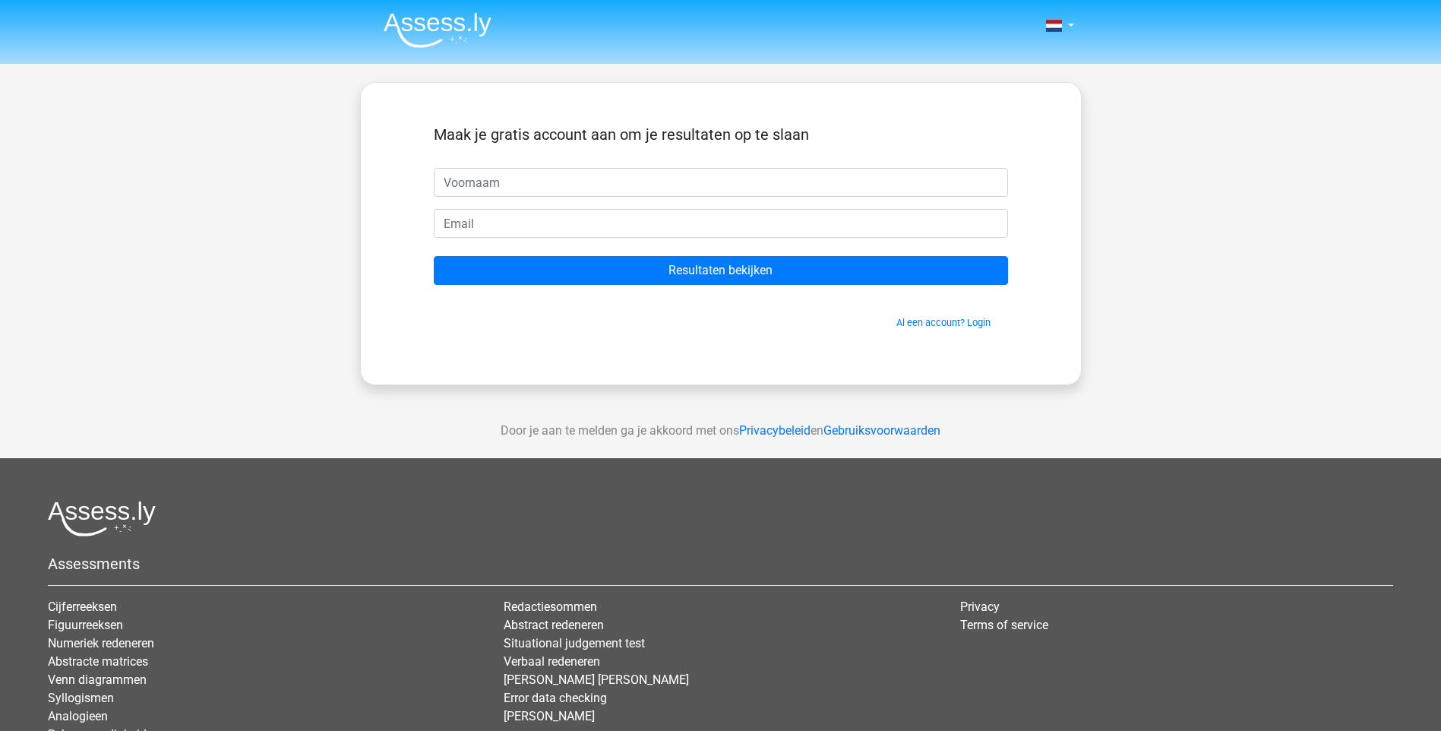
click at [541, 181] on input "text" at bounding box center [721, 182] width 574 height 29
type input "rachida"
click at [486, 218] on input "email" at bounding box center [721, 223] width 574 height 29
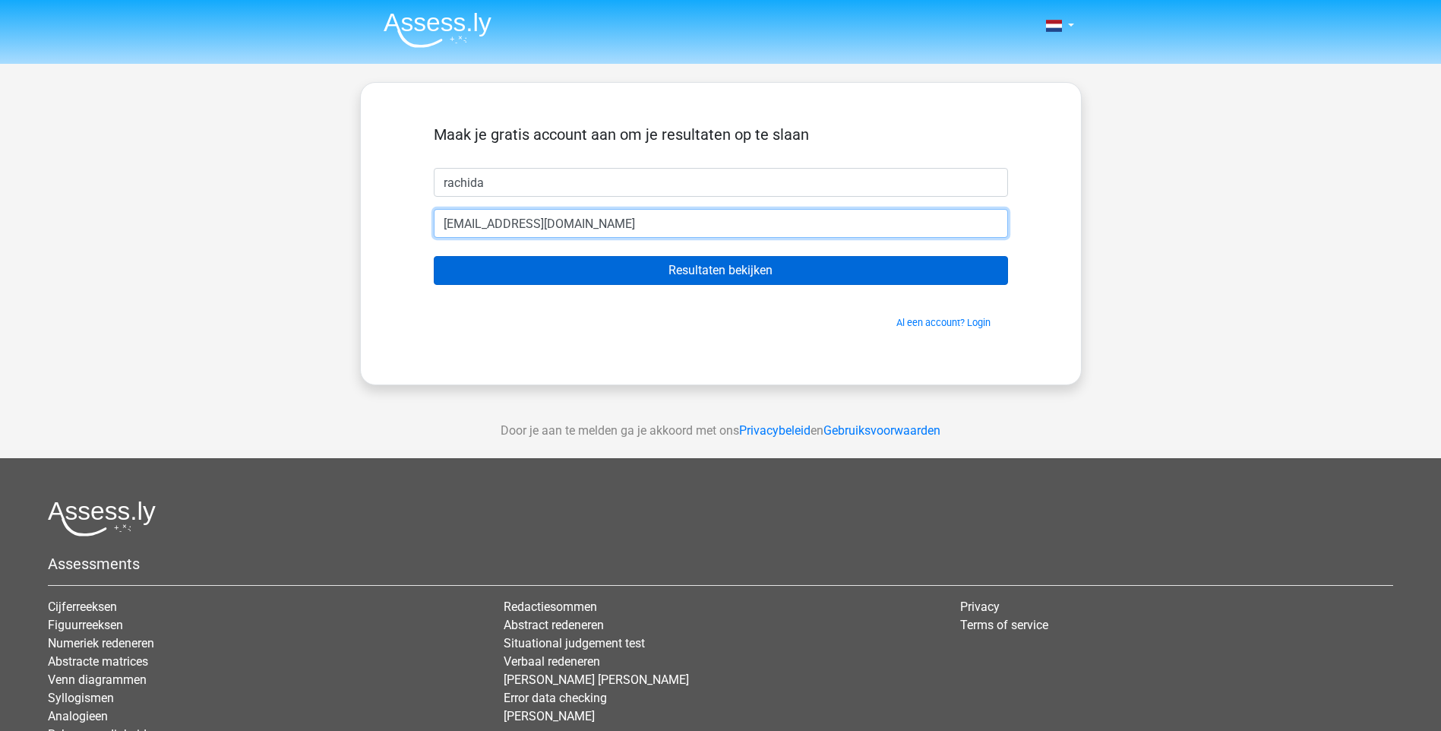
type input "[EMAIL_ADDRESS][DOMAIN_NAME]"
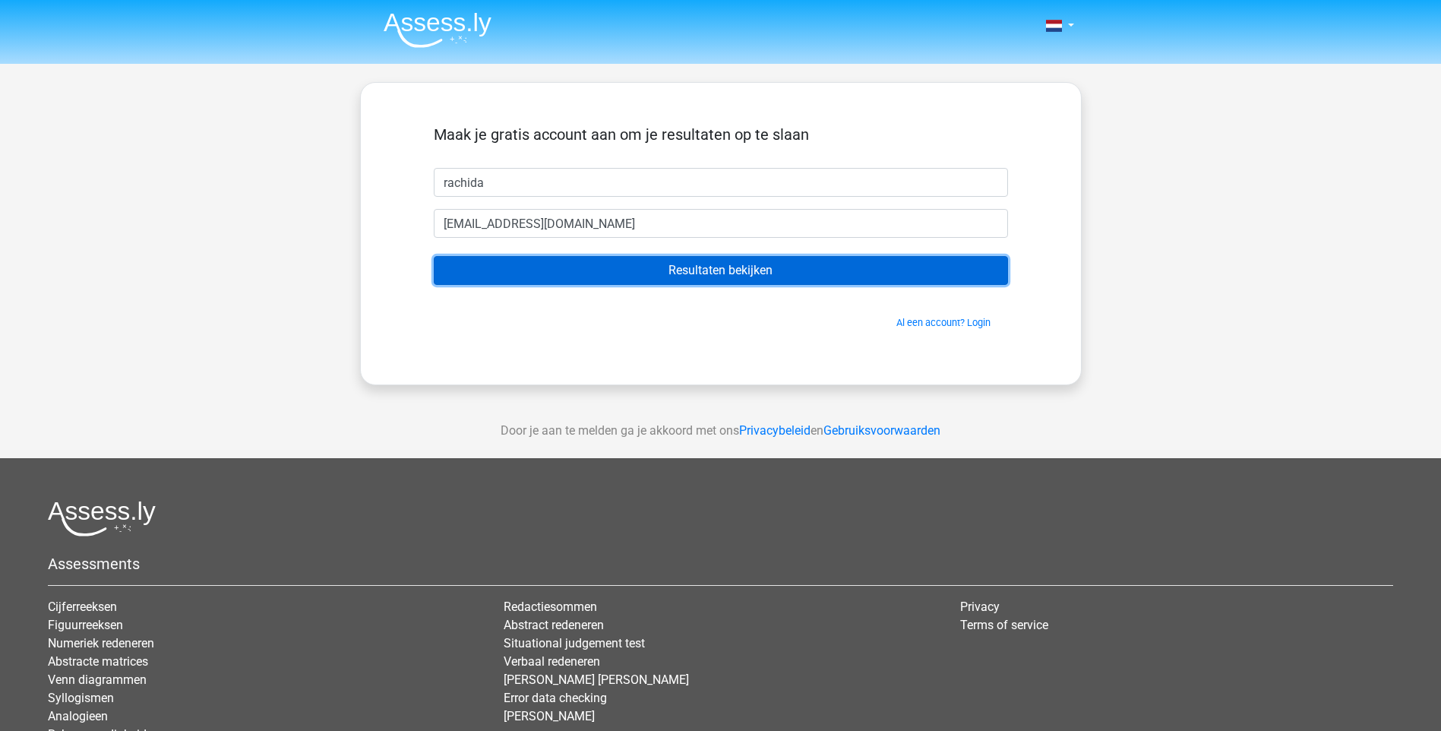
click at [626, 257] on input "Resultaten bekijken" at bounding box center [721, 270] width 574 height 29
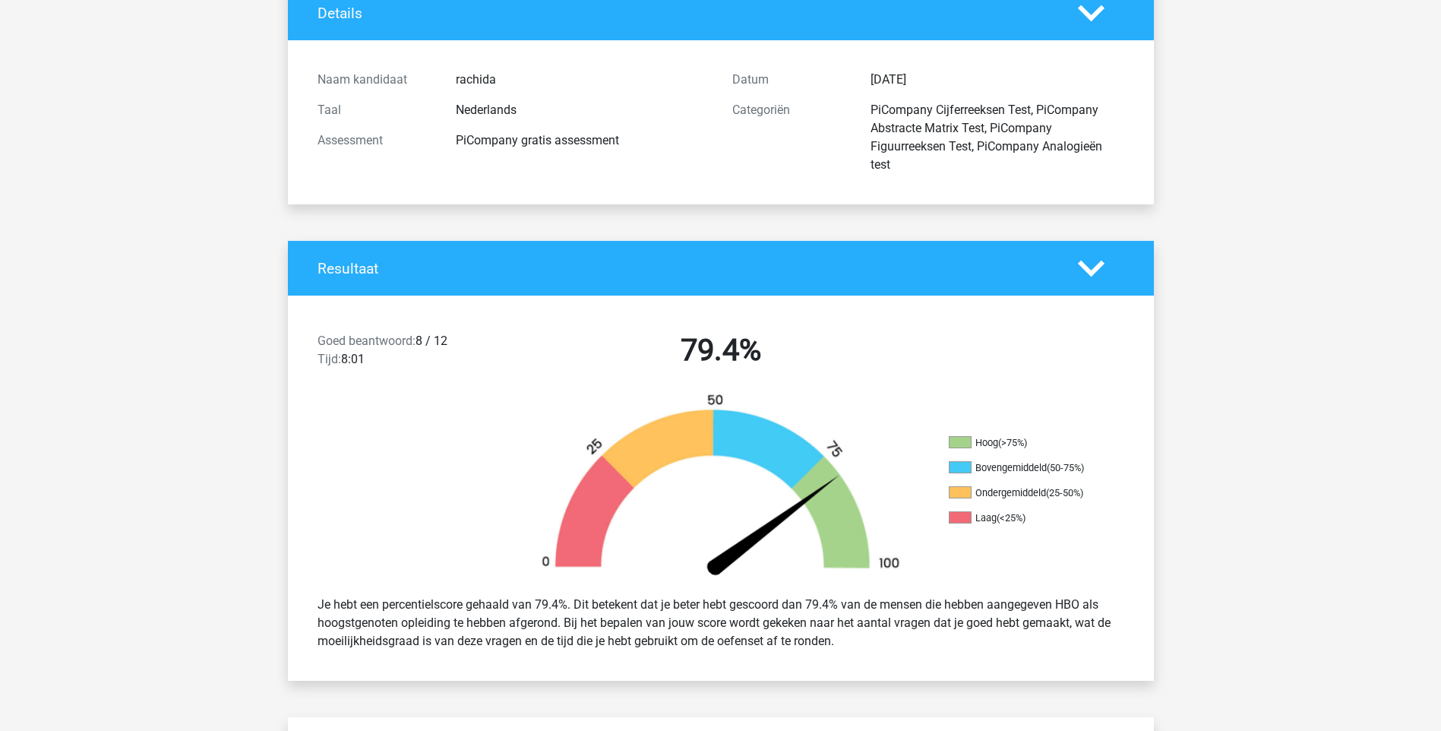
scroll to position [152, 0]
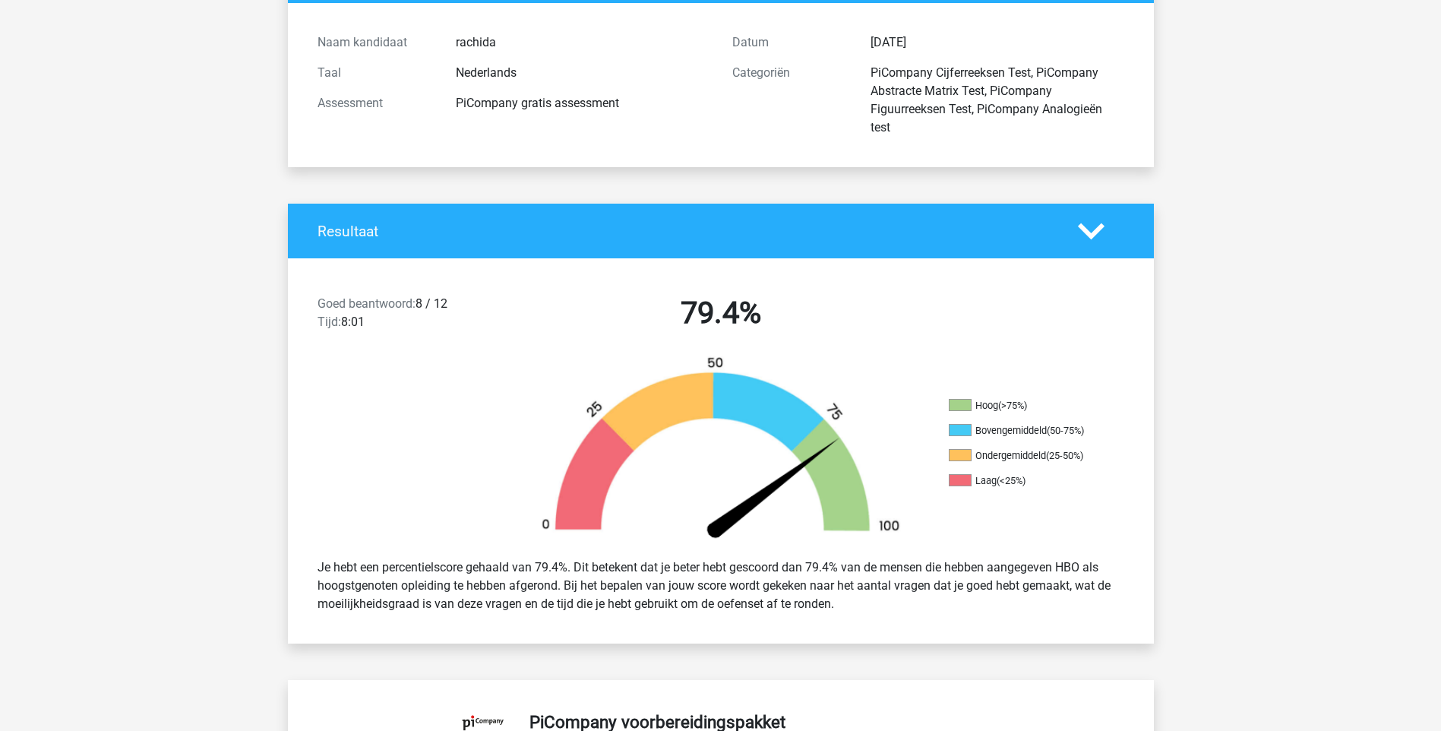
click at [1086, 232] on polygon at bounding box center [1091, 230] width 27 height 17
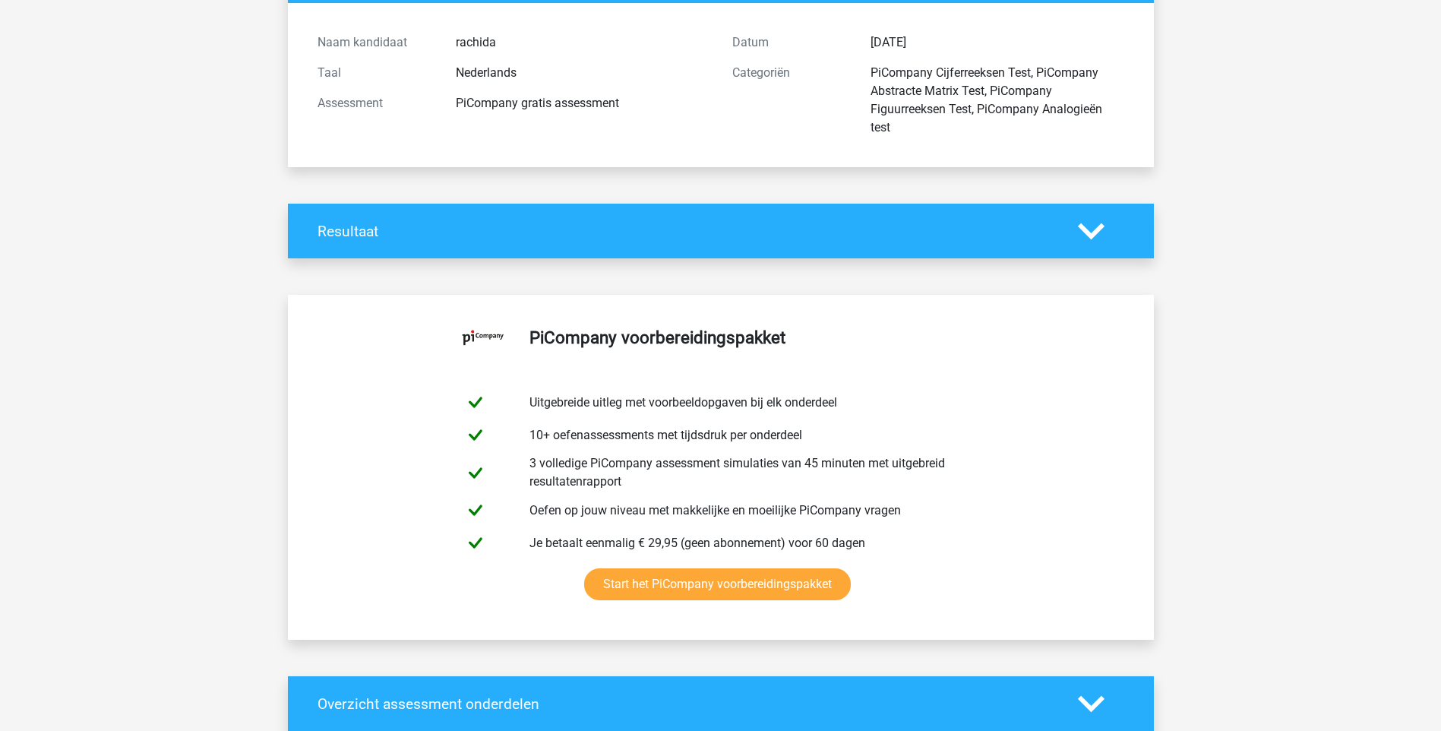
click at [1086, 232] on polygon at bounding box center [1091, 230] width 27 height 17
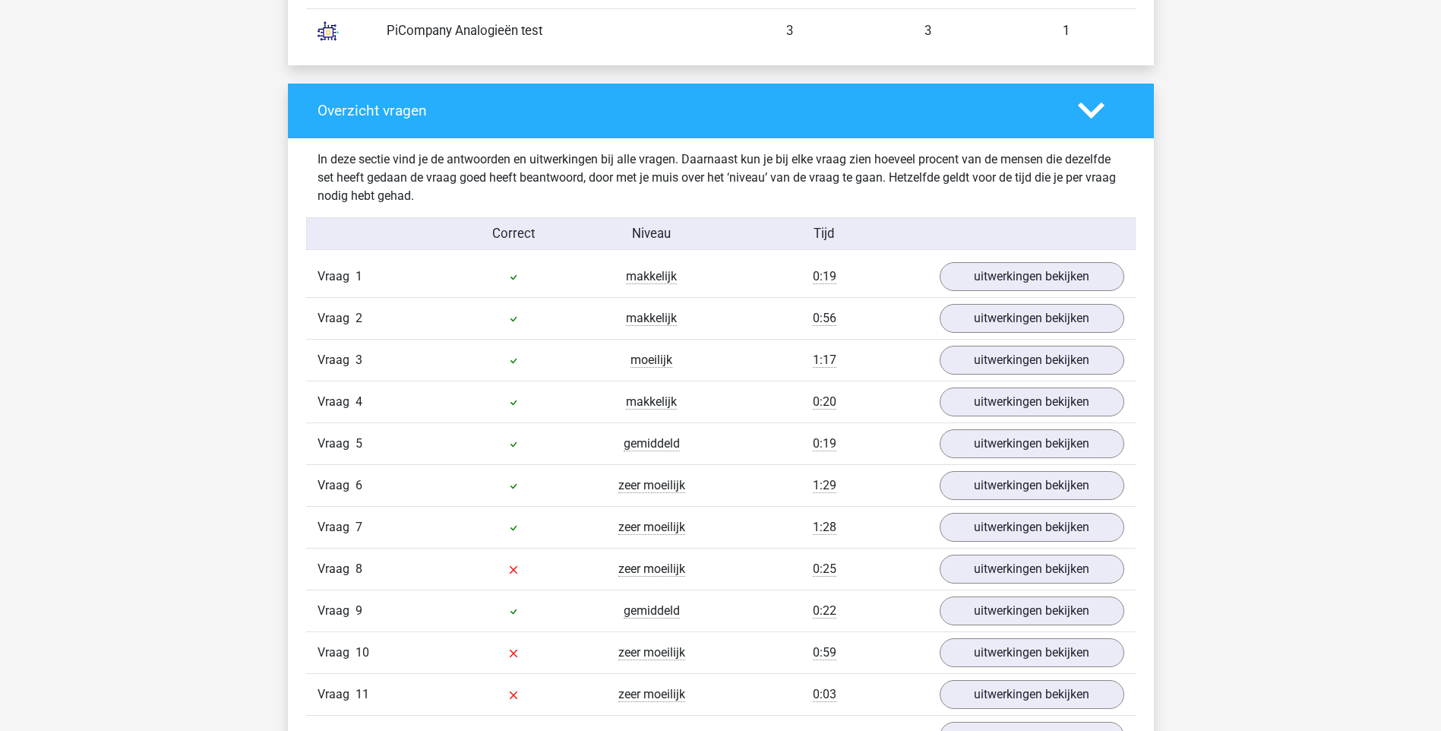
scroll to position [1519, 0]
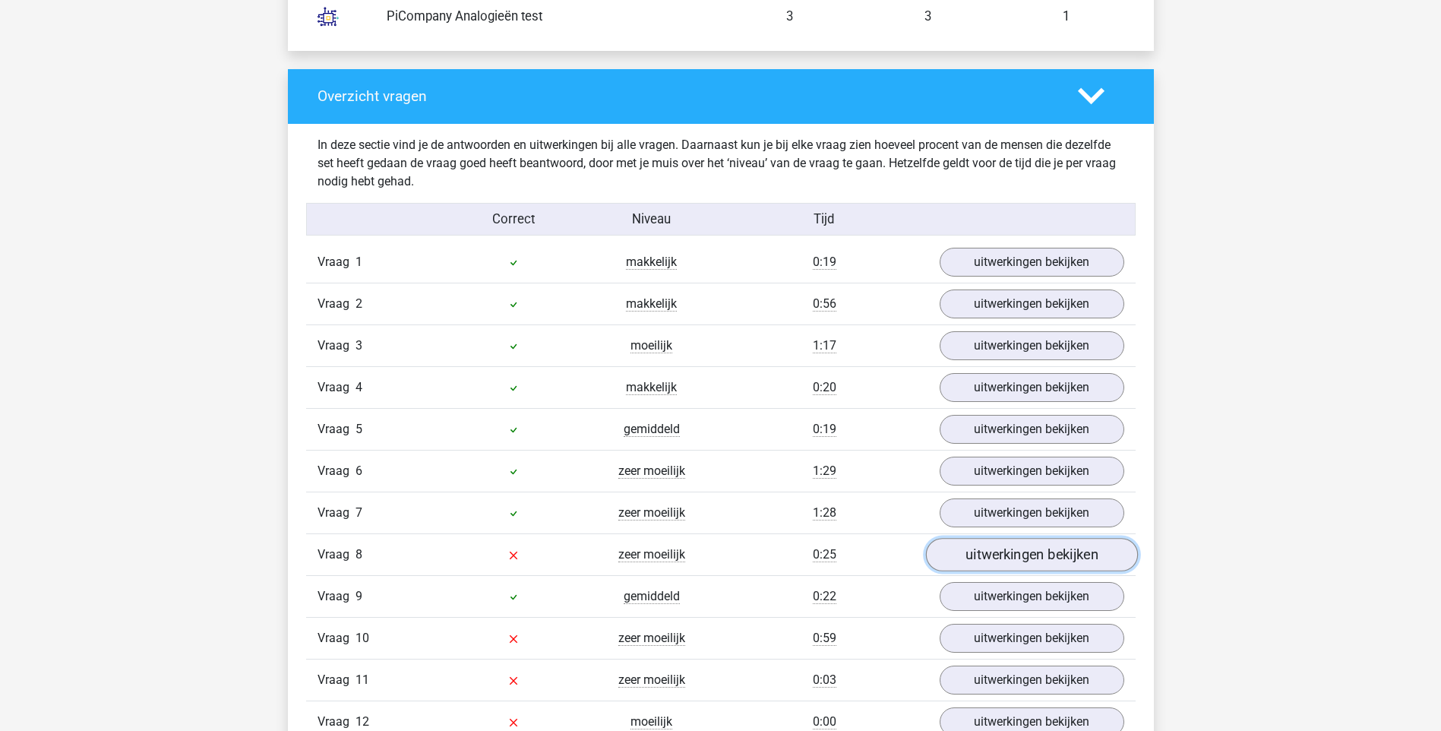
click at [1011, 554] on link "uitwerkingen bekijken" at bounding box center [1031, 554] width 212 height 33
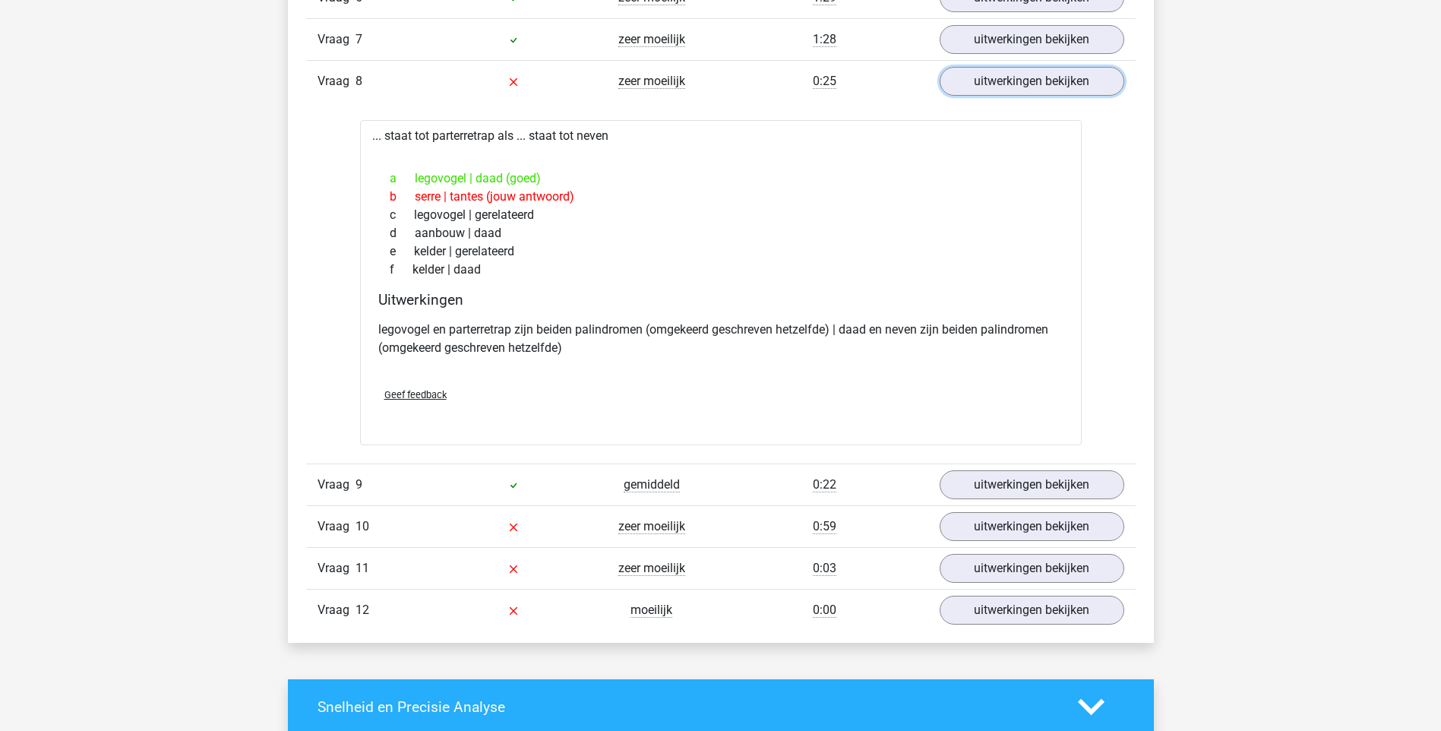
scroll to position [2202, 0]
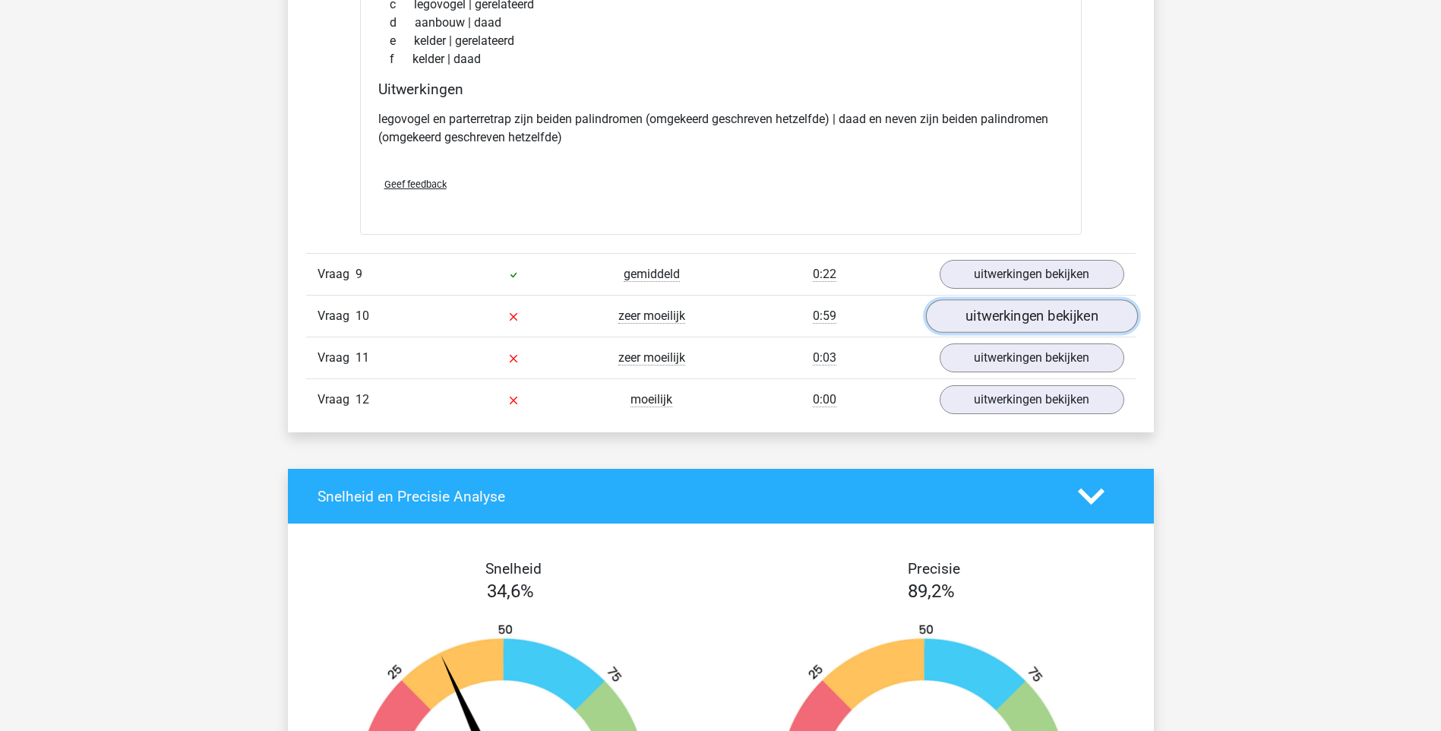
click at [1017, 317] on link "uitwerkingen bekijken" at bounding box center [1031, 315] width 212 height 33
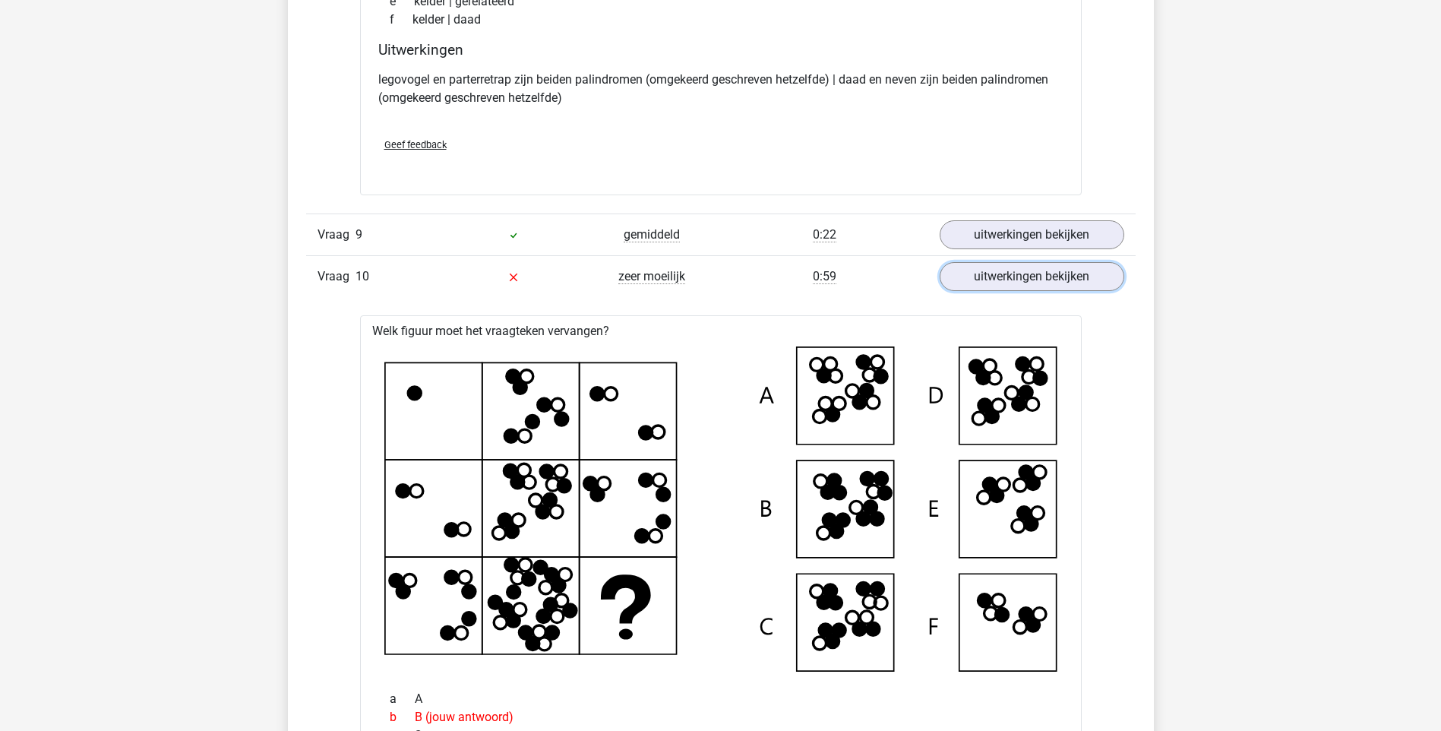
scroll to position [2050, 0]
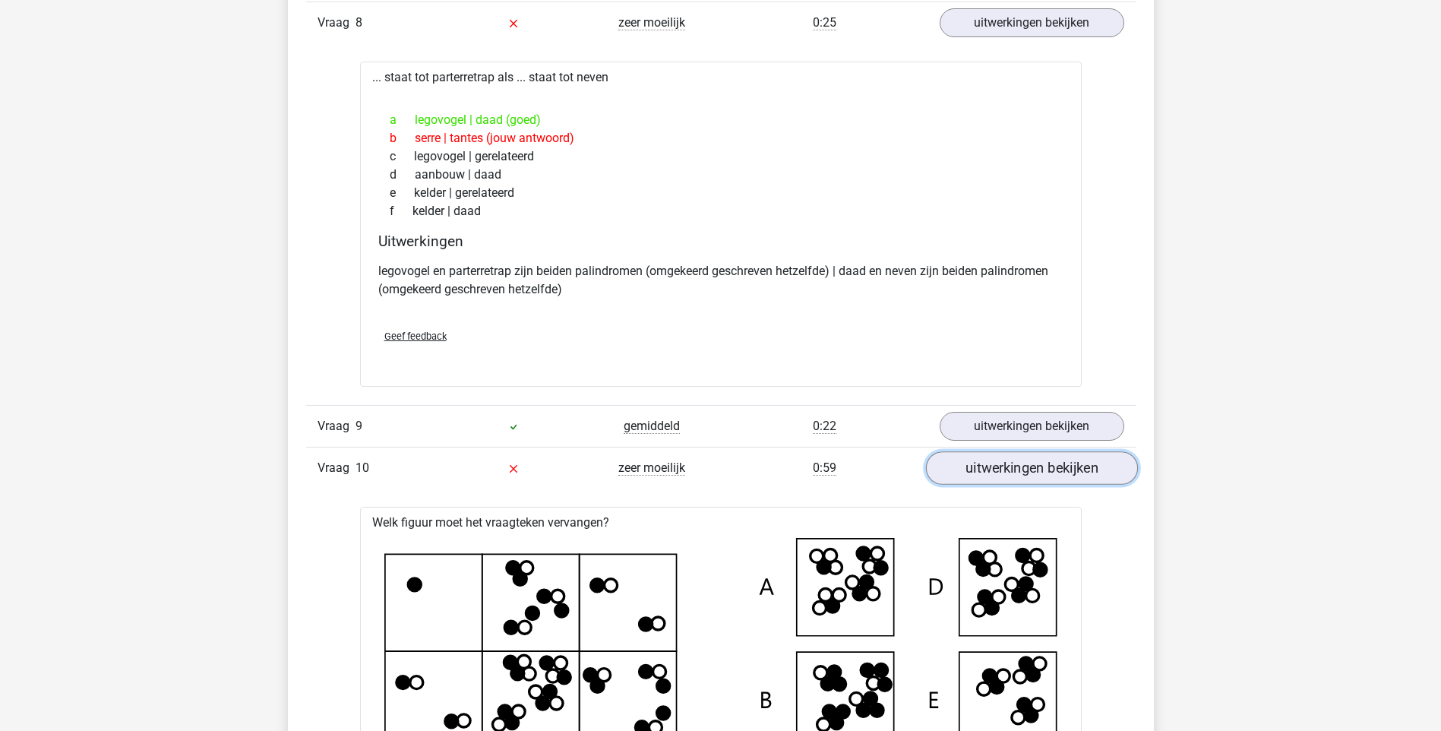
click at [1041, 462] on link "uitwerkingen bekijken" at bounding box center [1031, 467] width 212 height 33
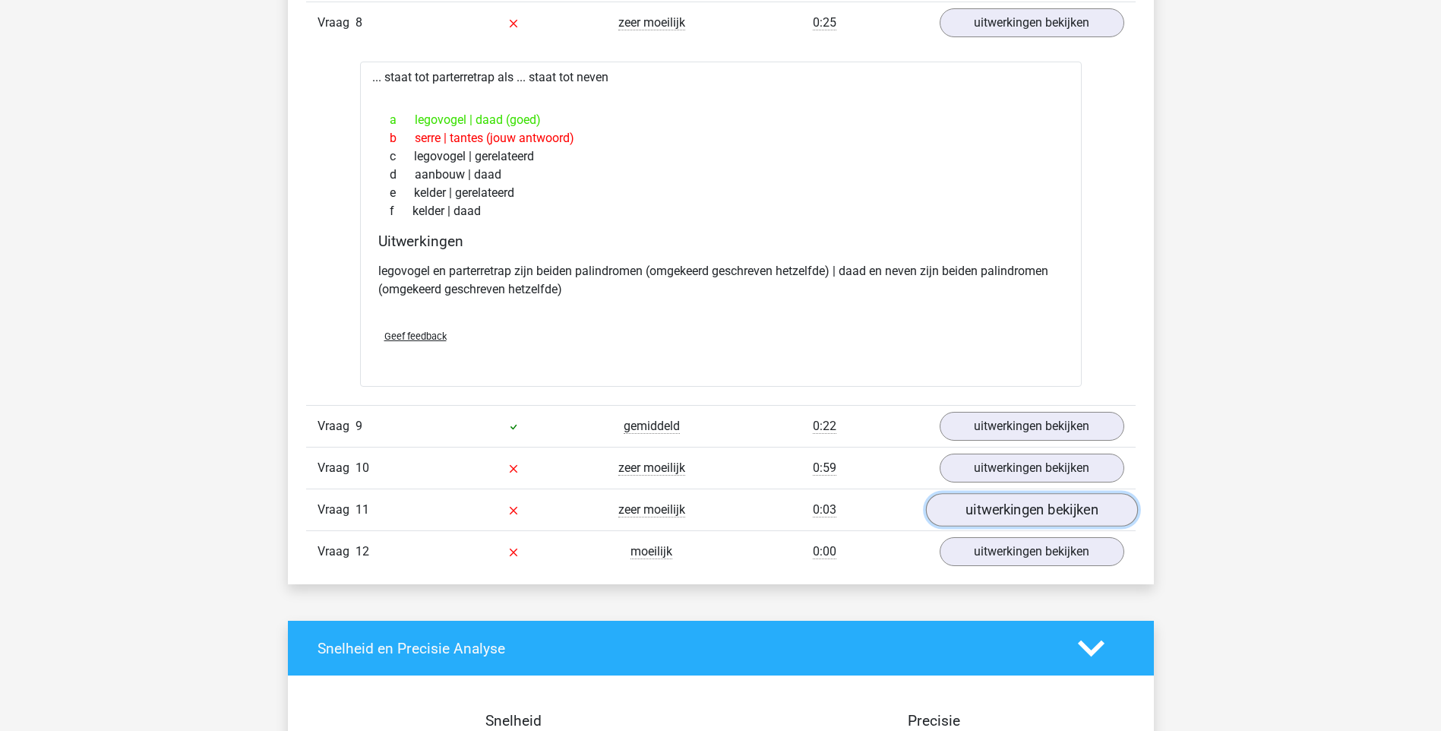
click at [1031, 507] on link "uitwerkingen bekijken" at bounding box center [1031, 509] width 212 height 33
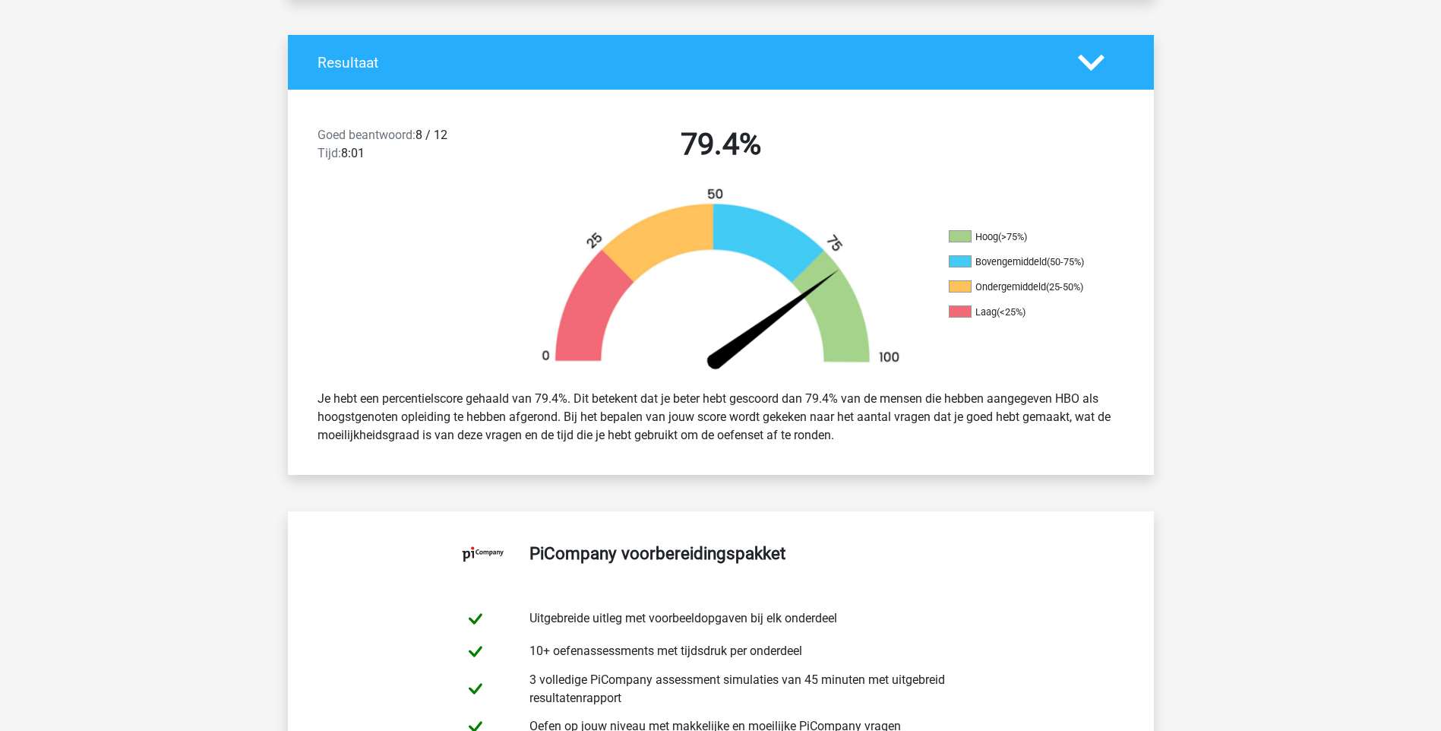
scroll to position [0, 0]
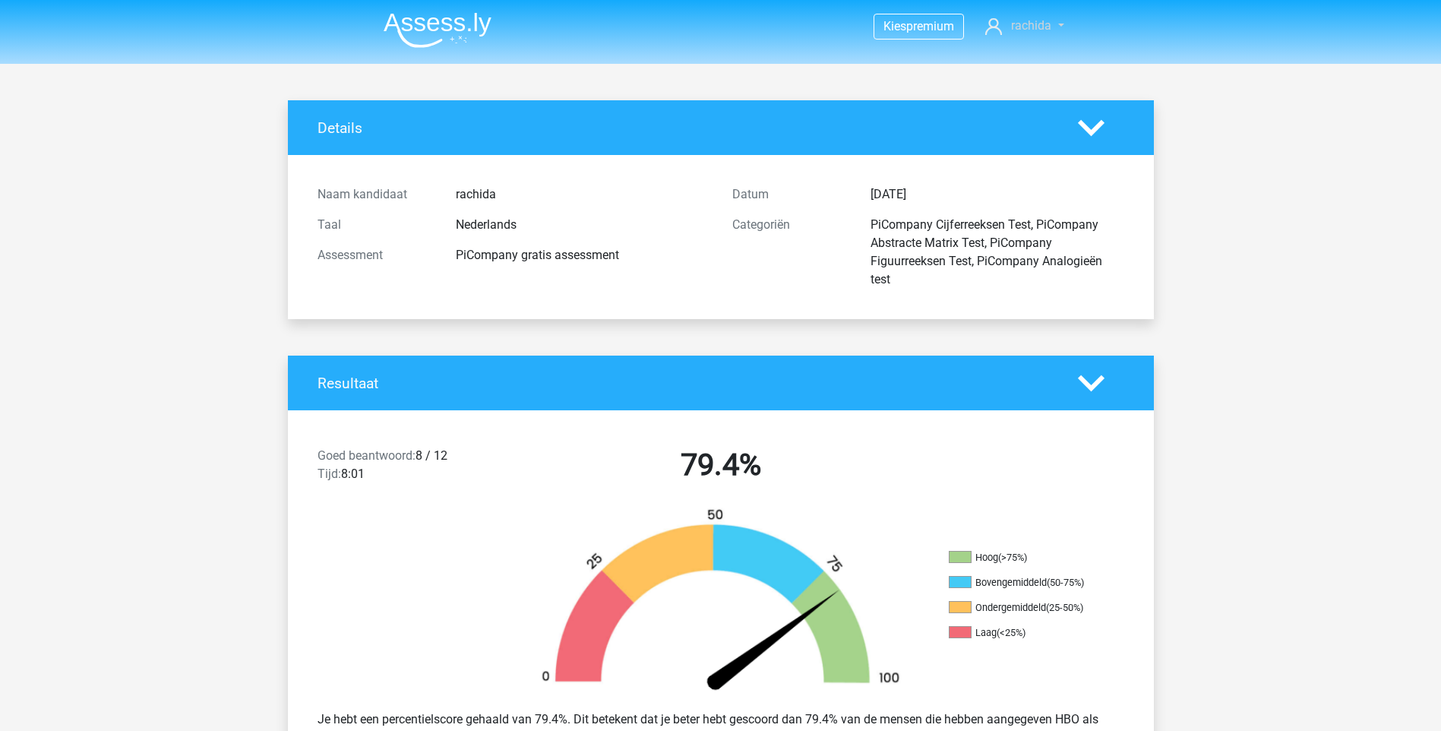
click at [1040, 21] on span "rachida" at bounding box center [1031, 25] width 40 height 14
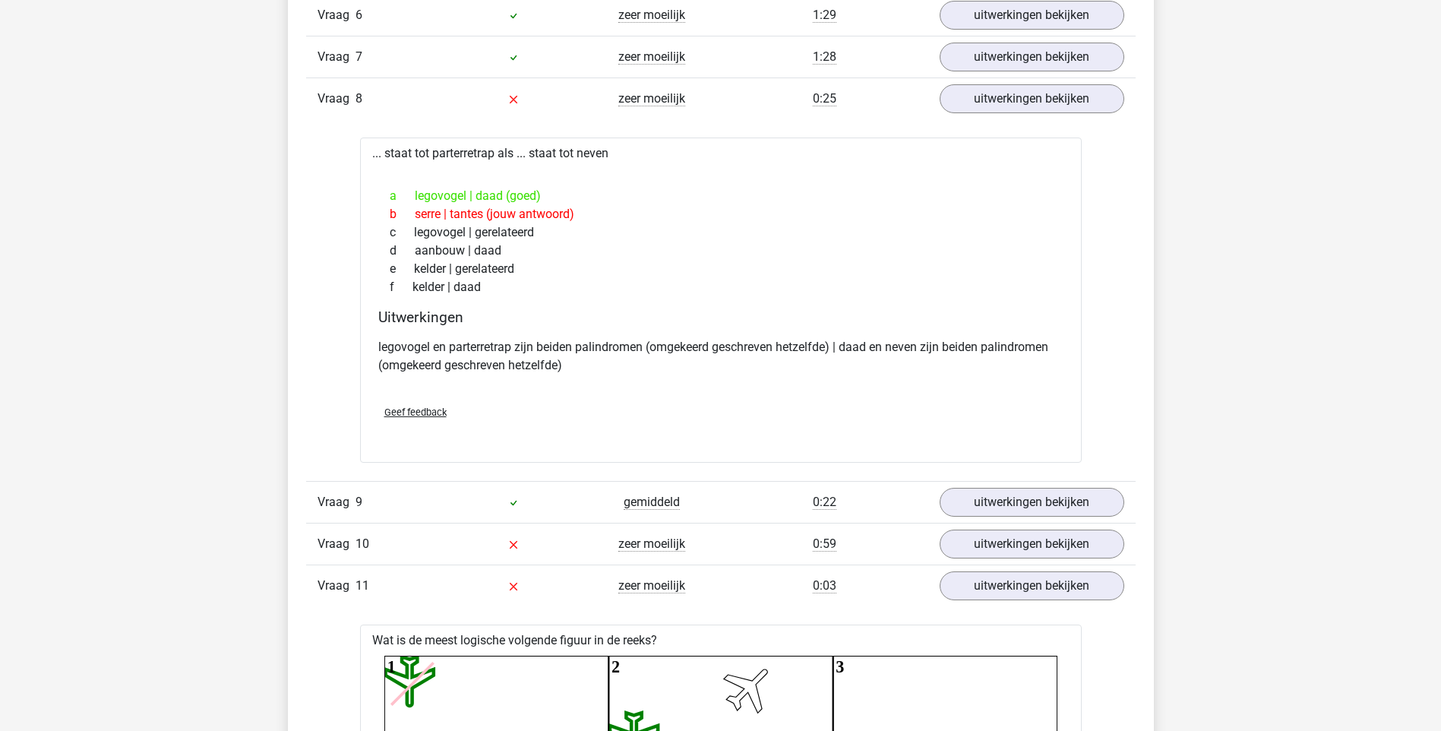
scroll to position [2354, 0]
